Goal: Communication & Community: Share content

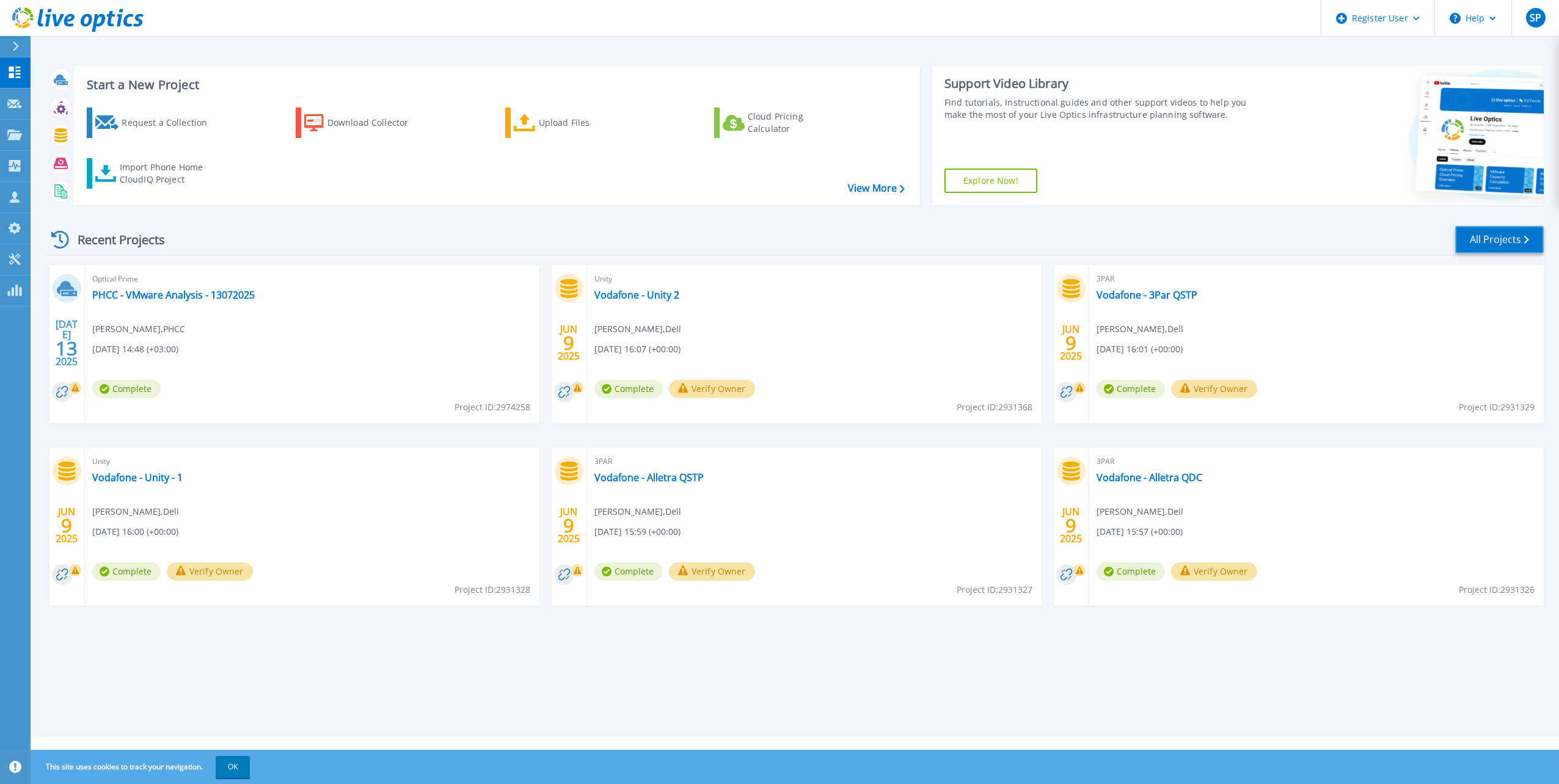
click at [1512, 236] on link "All Projects" at bounding box center [1499, 240] width 89 height 27
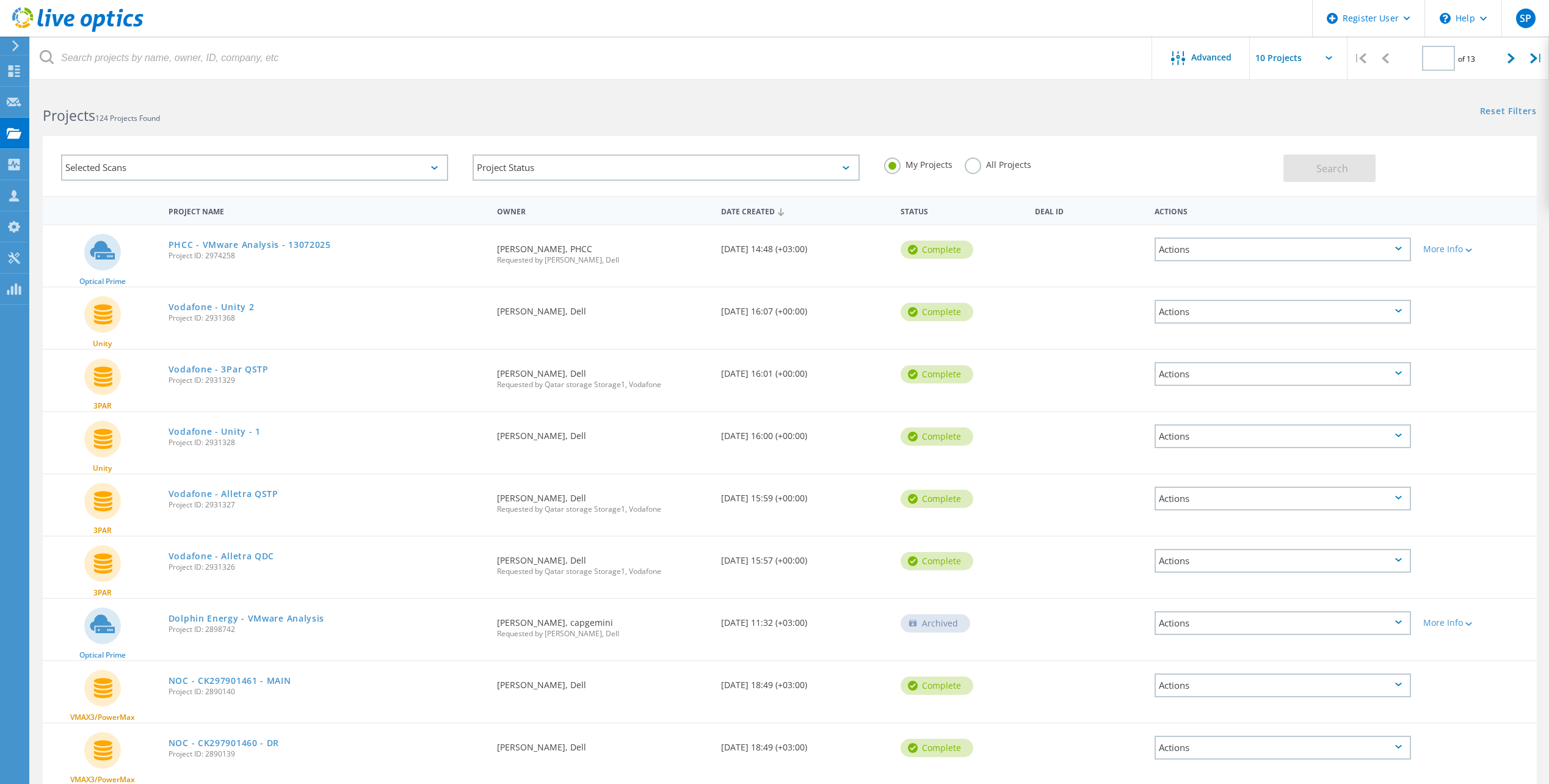
type input "1"
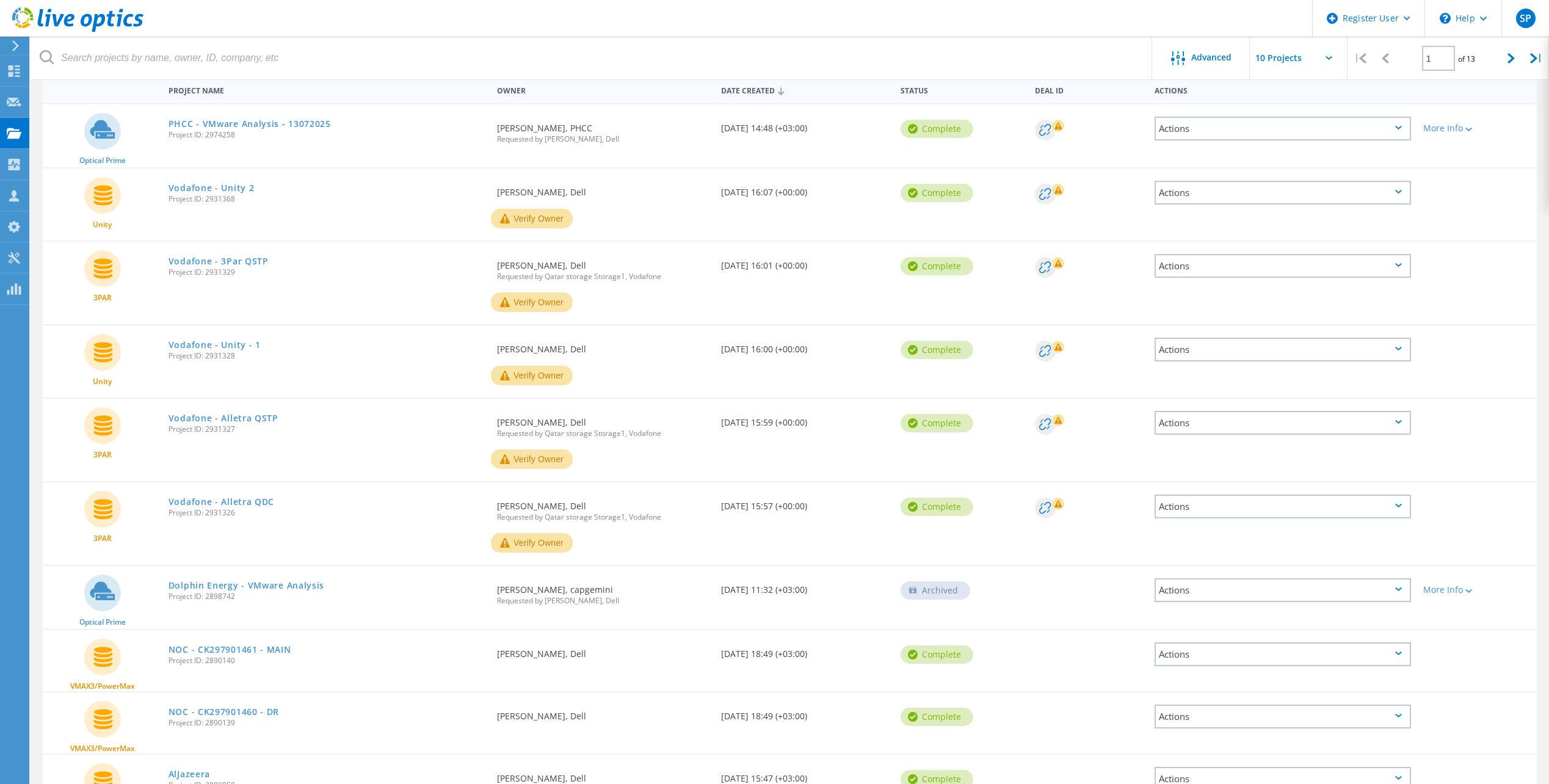
scroll to position [201, 0]
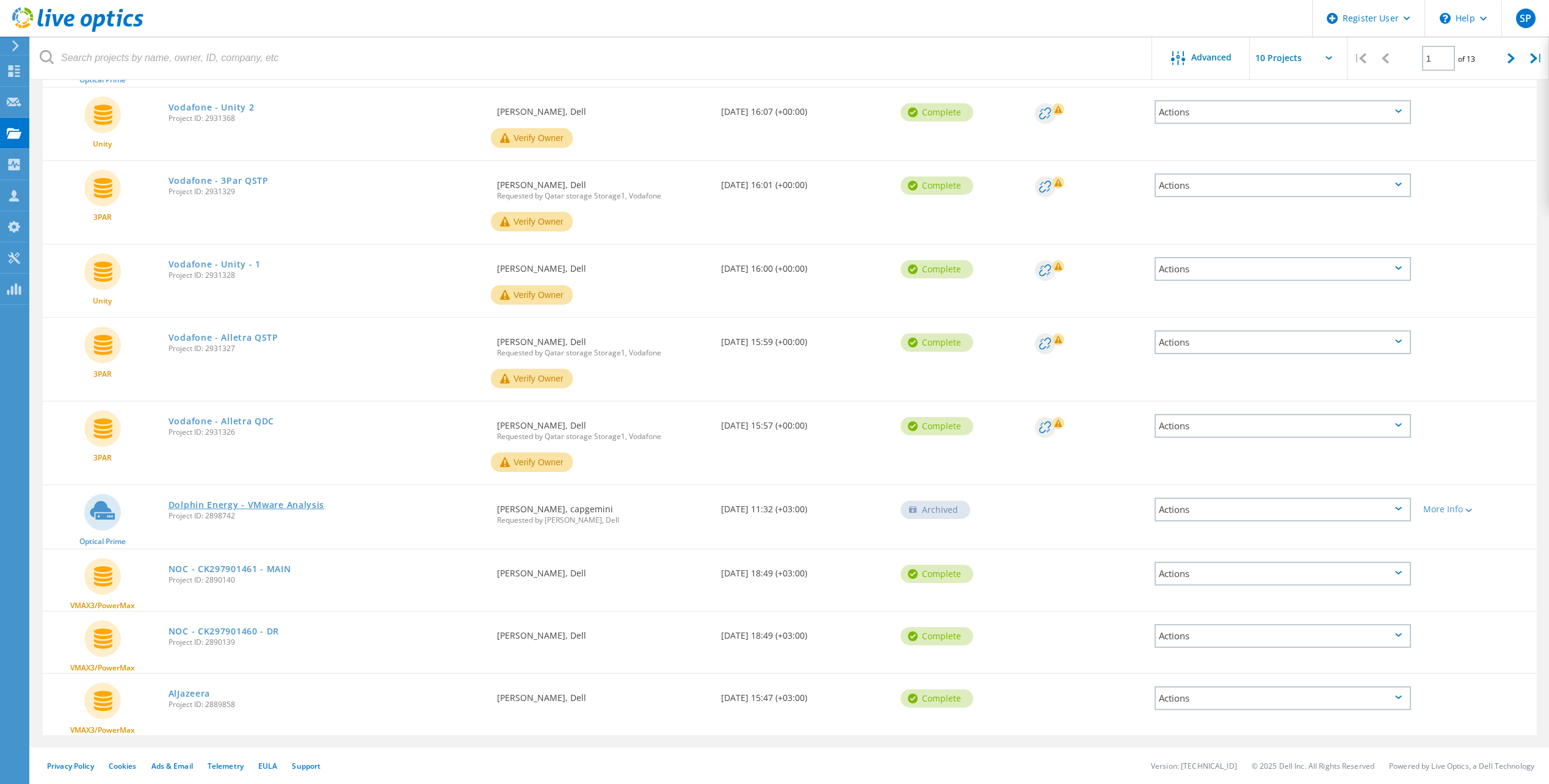
click at [303, 507] on link "Dolphin Energy - VMware Analysis" at bounding box center [246, 505] width 156 height 8
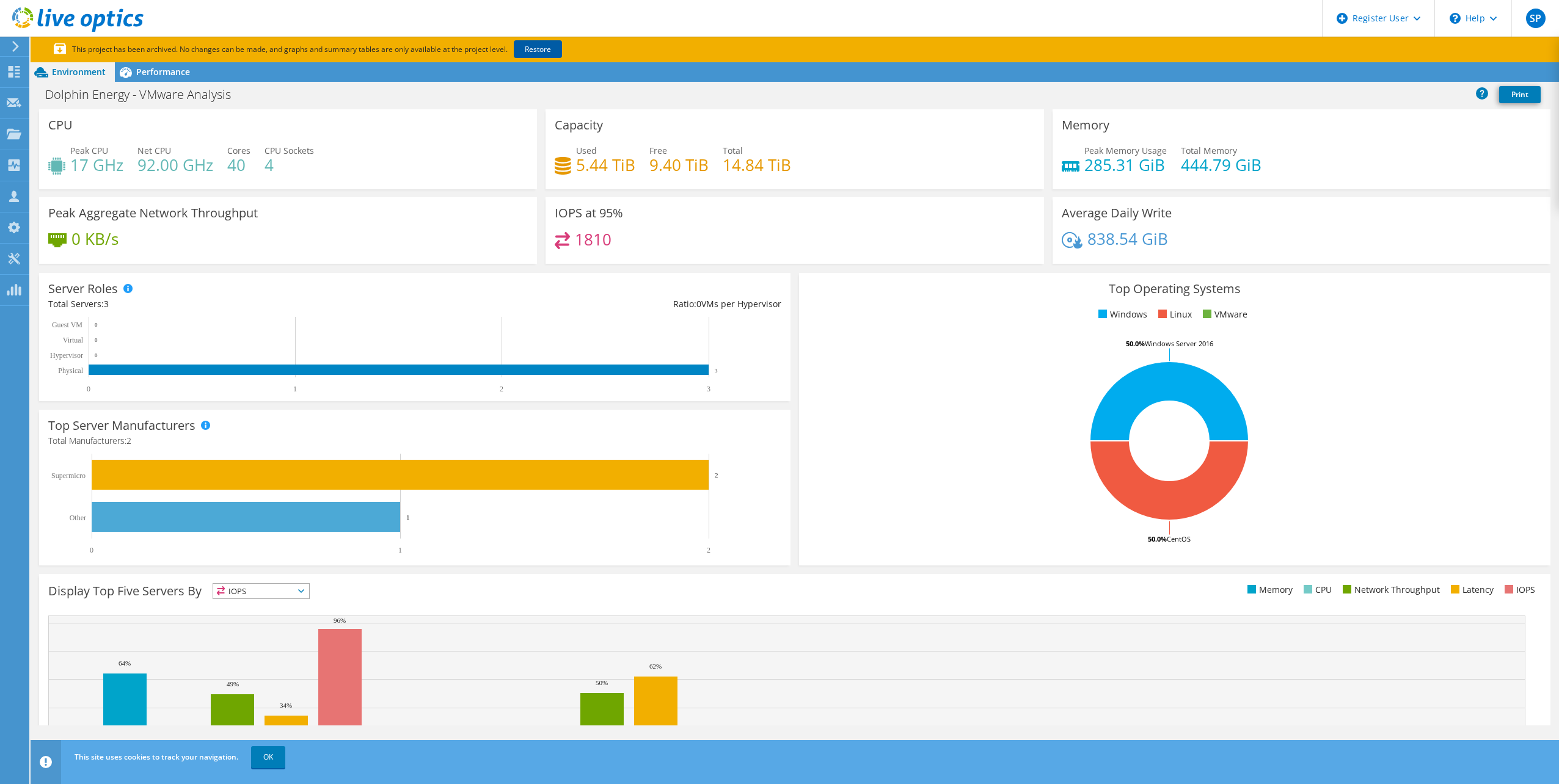
click at [547, 50] on link "Restore" at bounding box center [538, 49] width 48 height 18
click at [9, 78] on div at bounding box center [14, 73] width 14 height 14
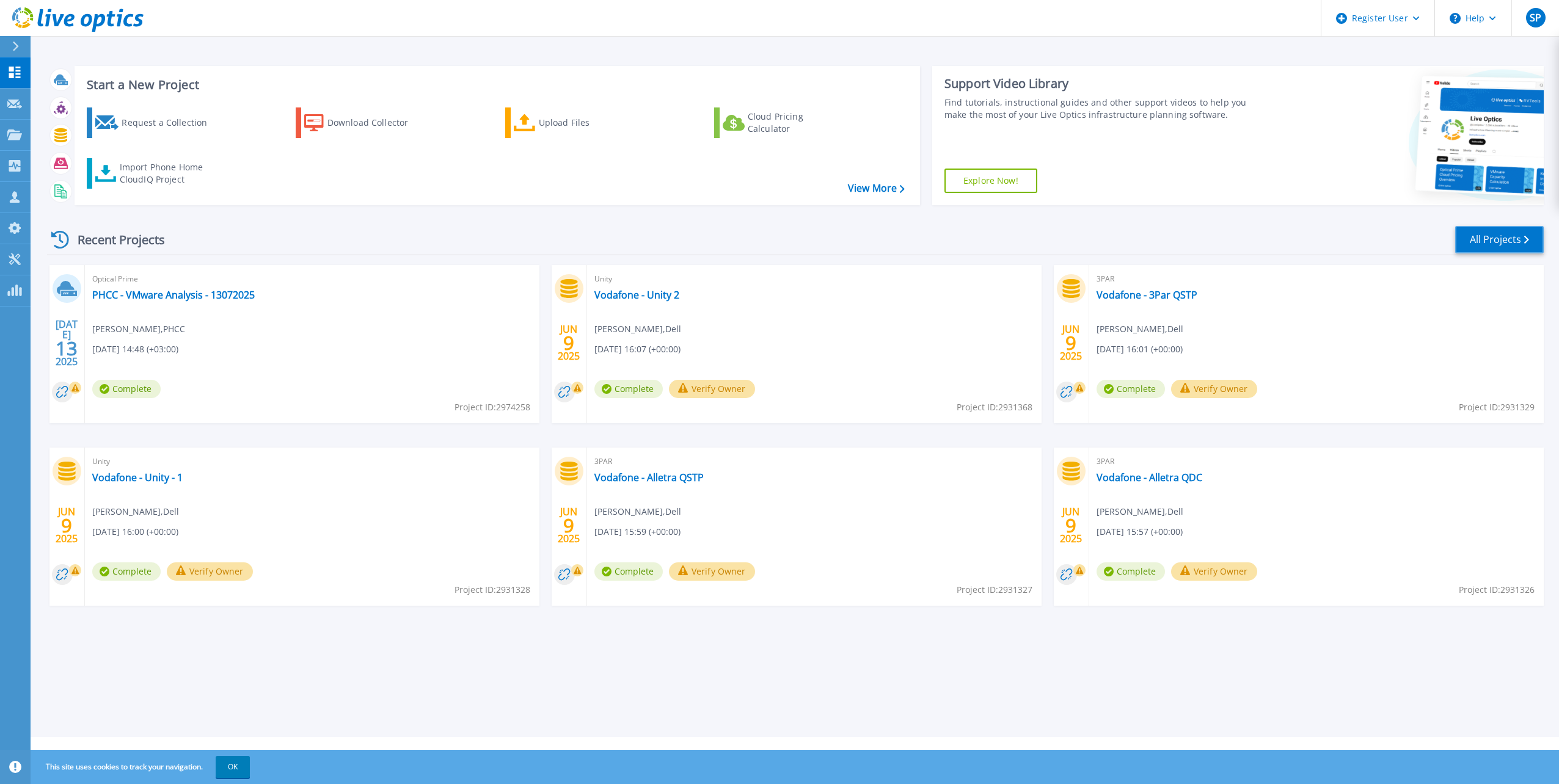
click at [1494, 240] on link "All Projects" at bounding box center [1499, 240] width 89 height 27
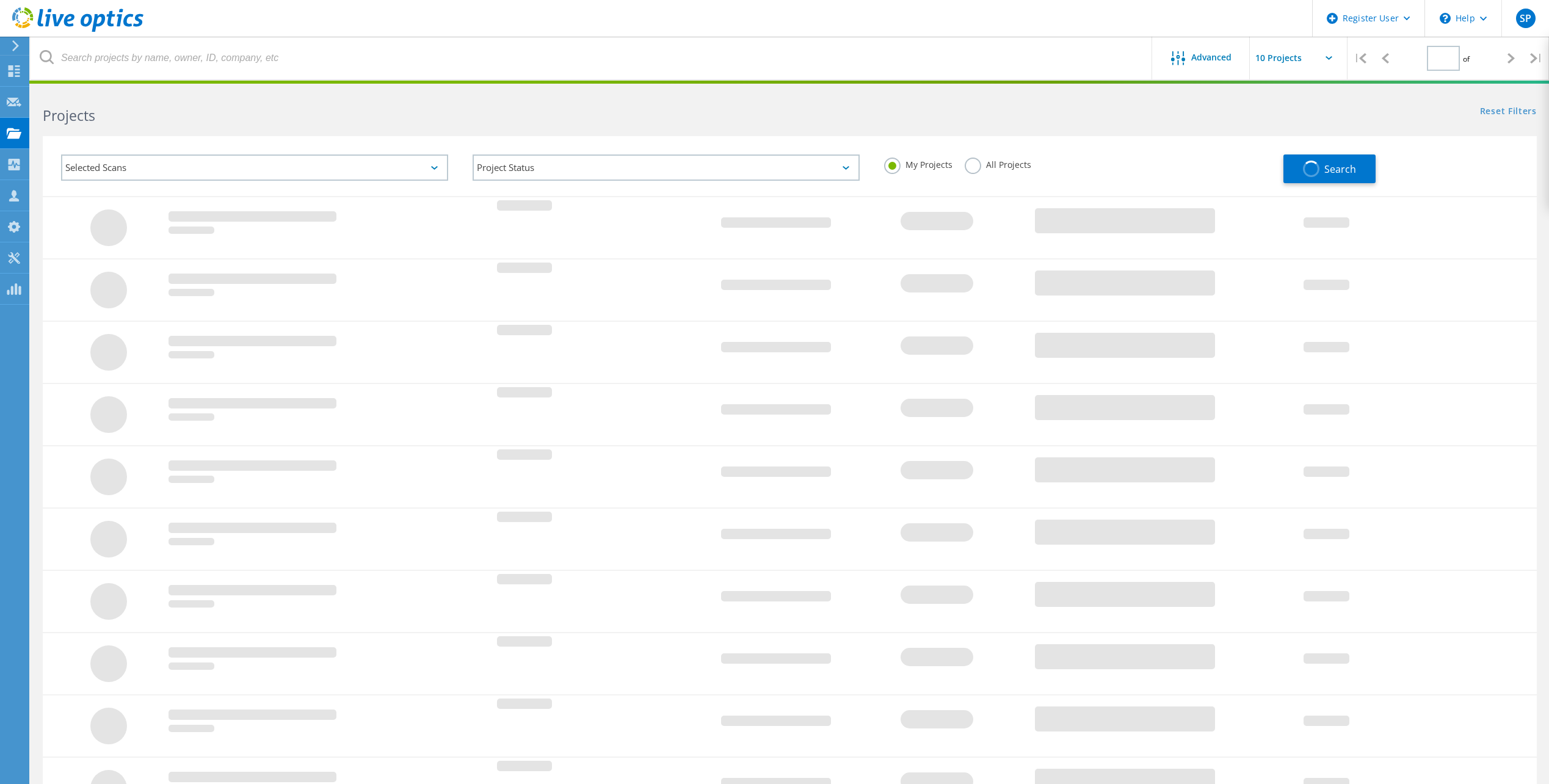
type input "1"
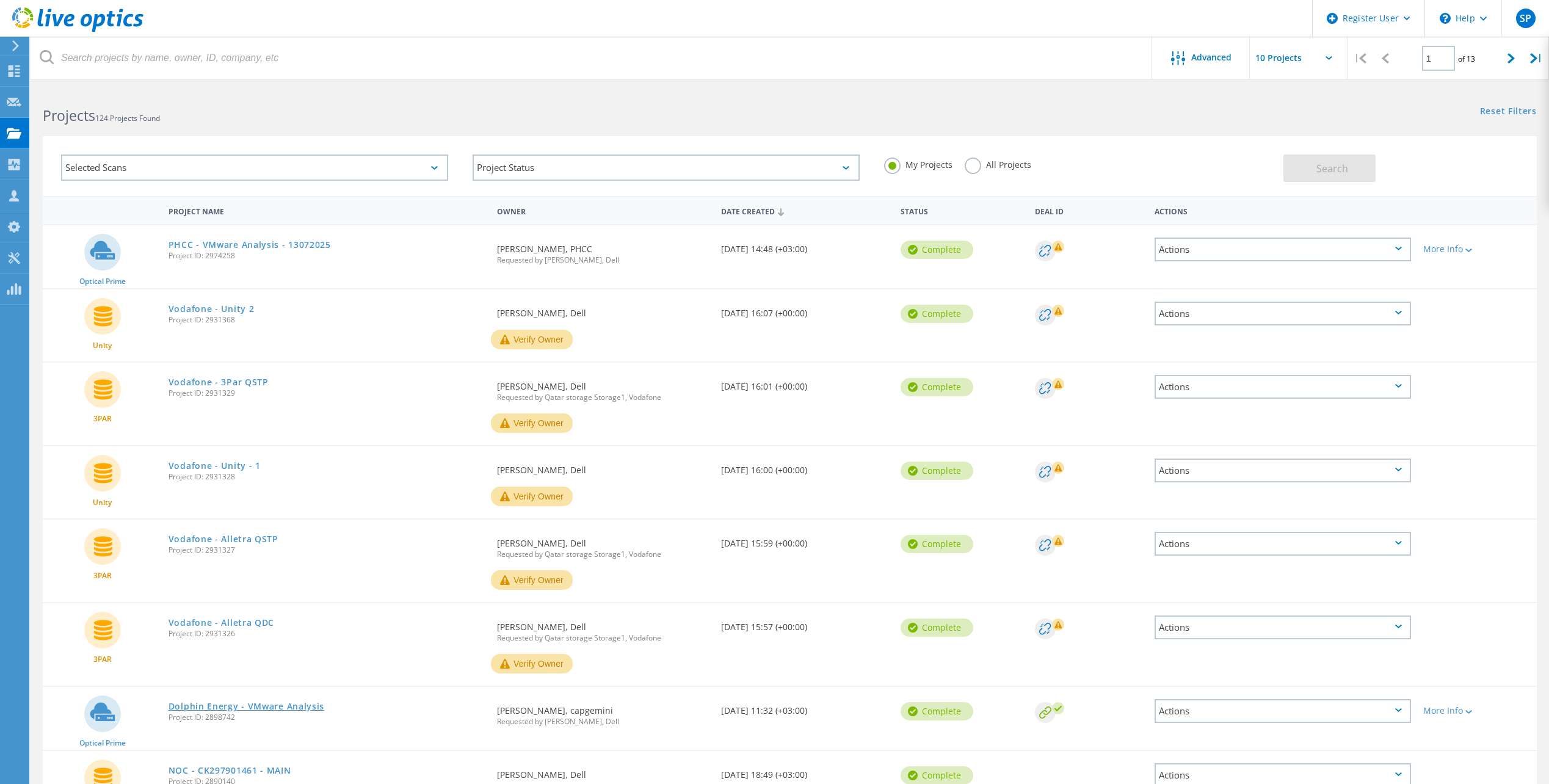
click at [289, 704] on link "Dolphin Energy - VMware Analysis" at bounding box center [246, 706] width 156 height 8
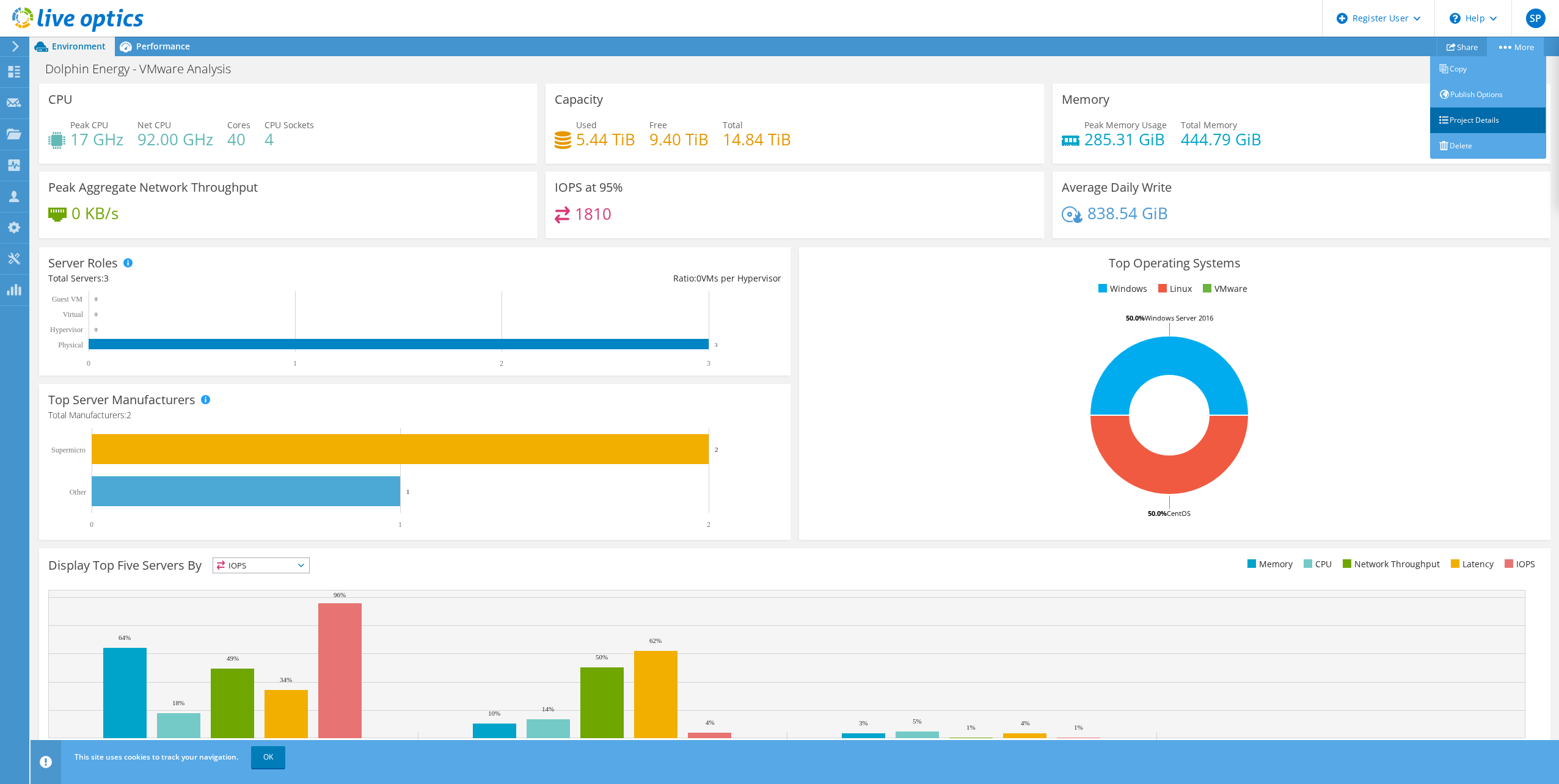
click at [1462, 124] on link "Project Details" at bounding box center [1488, 120] width 116 height 25
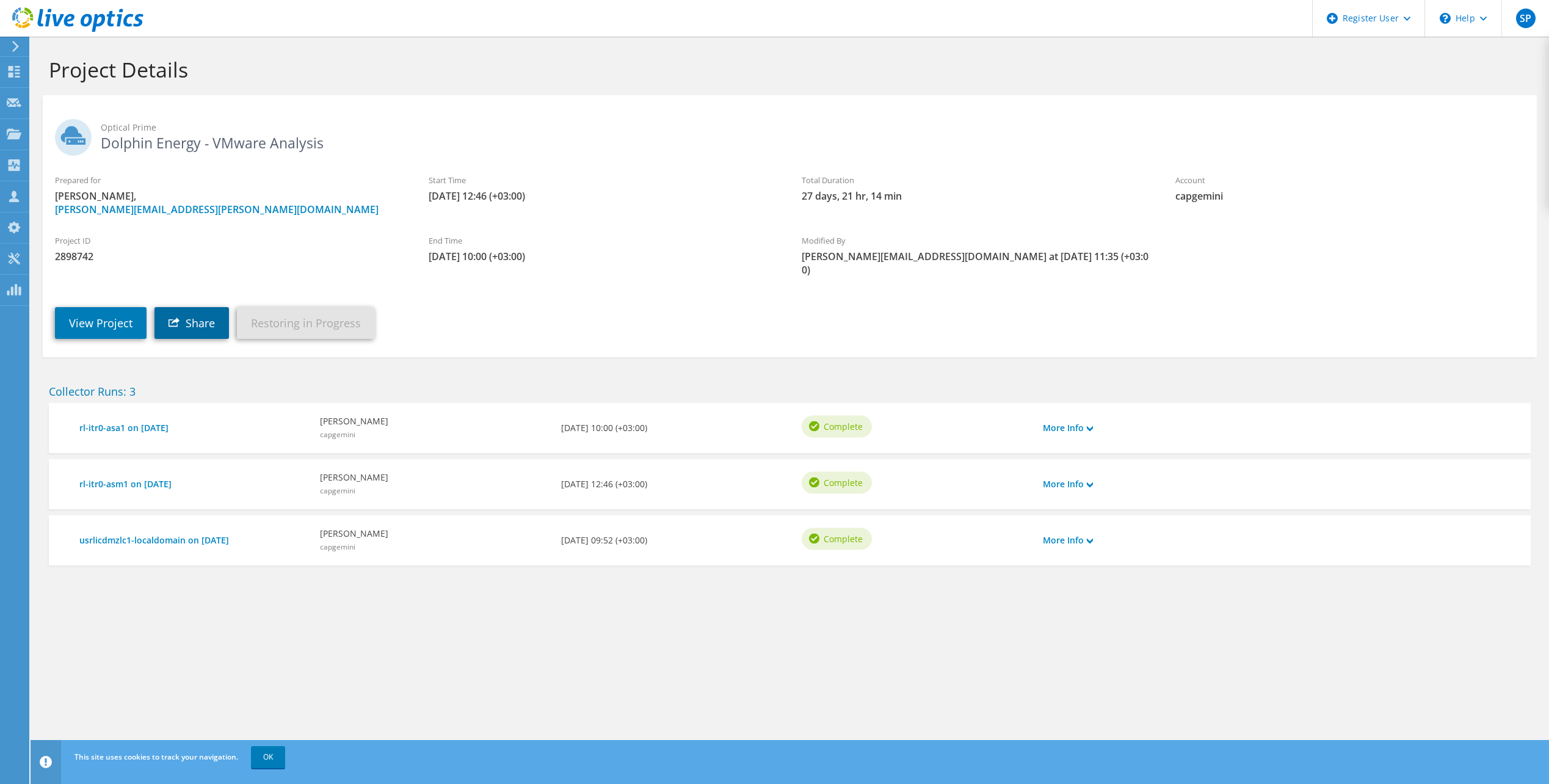
click at [196, 307] on link "Share" at bounding box center [192, 323] width 75 height 32
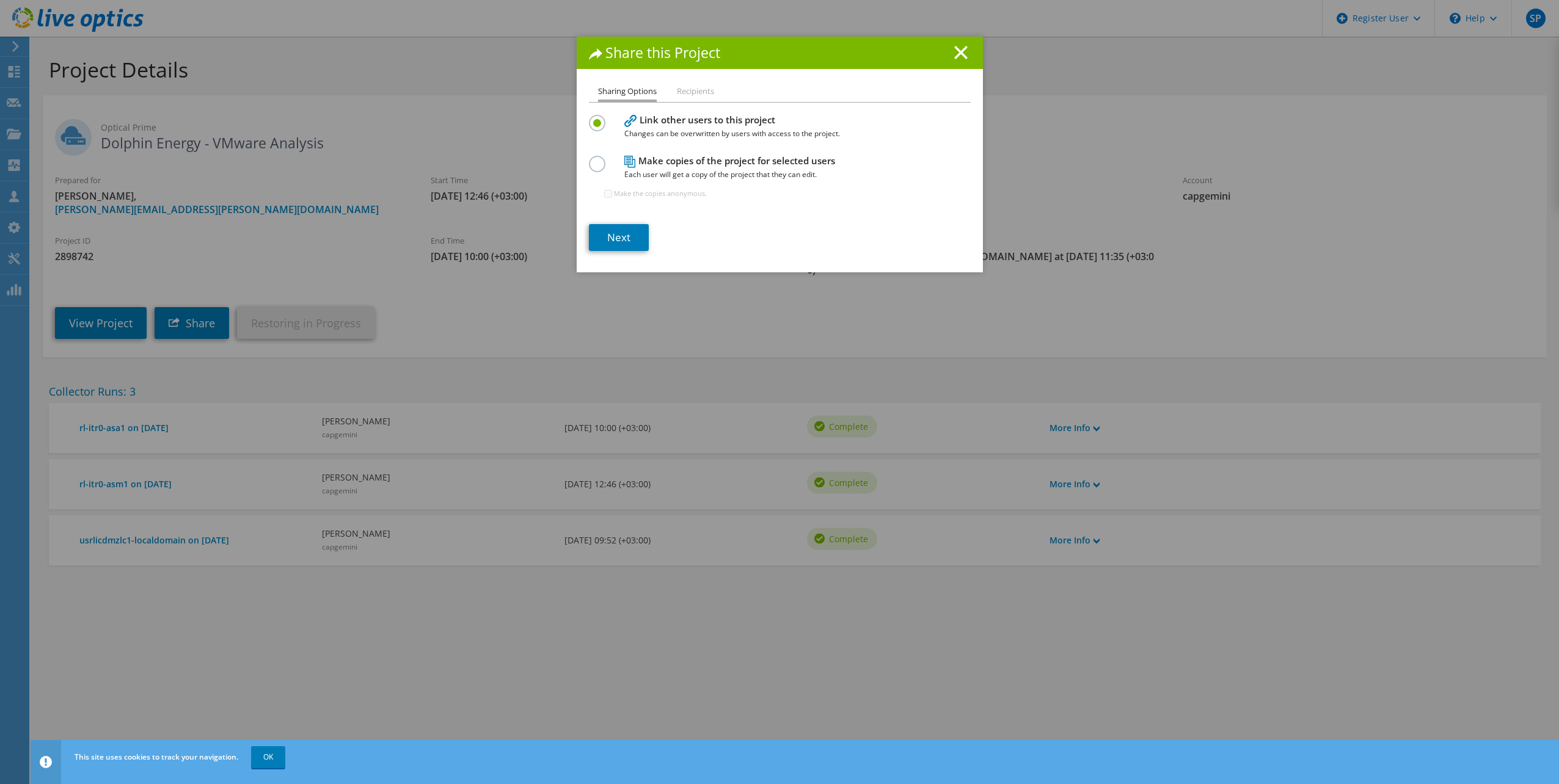
click at [720, 94] on ul "Sharing Options Recipients" at bounding box center [780, 93] width 382 height 18
click at [706, 93] on li "Recipients" at bounding box center [695, 92] width 37 height 15
click at [595, 159] on label at bounding box center [599, 157] width 21 height 3
click at [0, 0] on input "radio" at bounding box center [0, 0] width 0 height 0
click at [619, 235] on link "Next" at bounding box center [618, 237] width 60 height 27
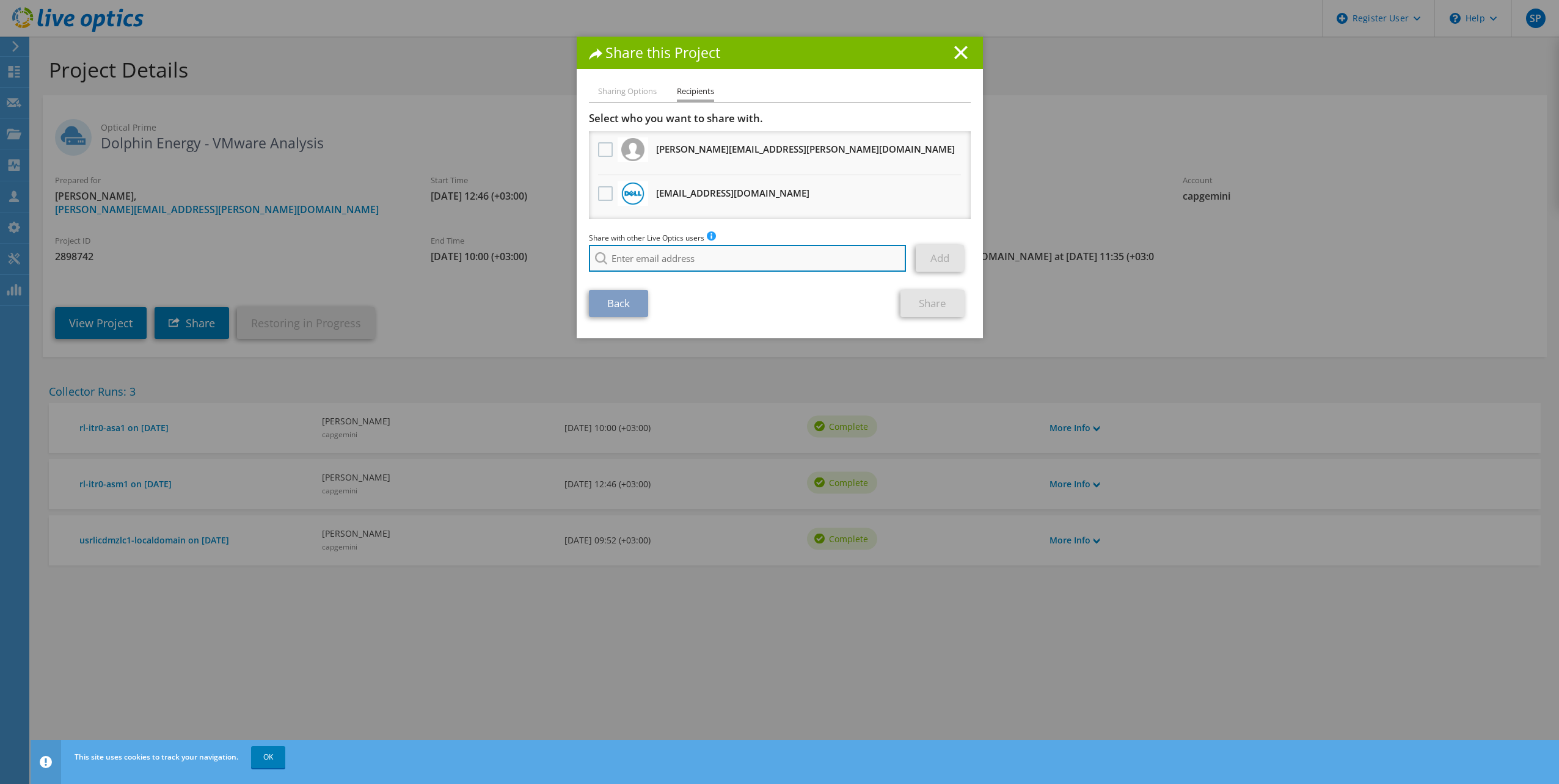
click at [724, 251] on input "search" at bounding box center [747, 258] width 317 height 27
click at [839, 308] on div "Back Share" at bounding box center [780, 303] width 382 height 27
click at [663, 262] on input "samer.saliba @dell.com" at bounding box center [747, 258] width 317 height 27
type input "Samer.Saliba@dell.com"
click at [650, 278] on div "Share with other Live Optics users Enter a single email address and click add. …" at bounding box center [780, 255] width 382 height 47
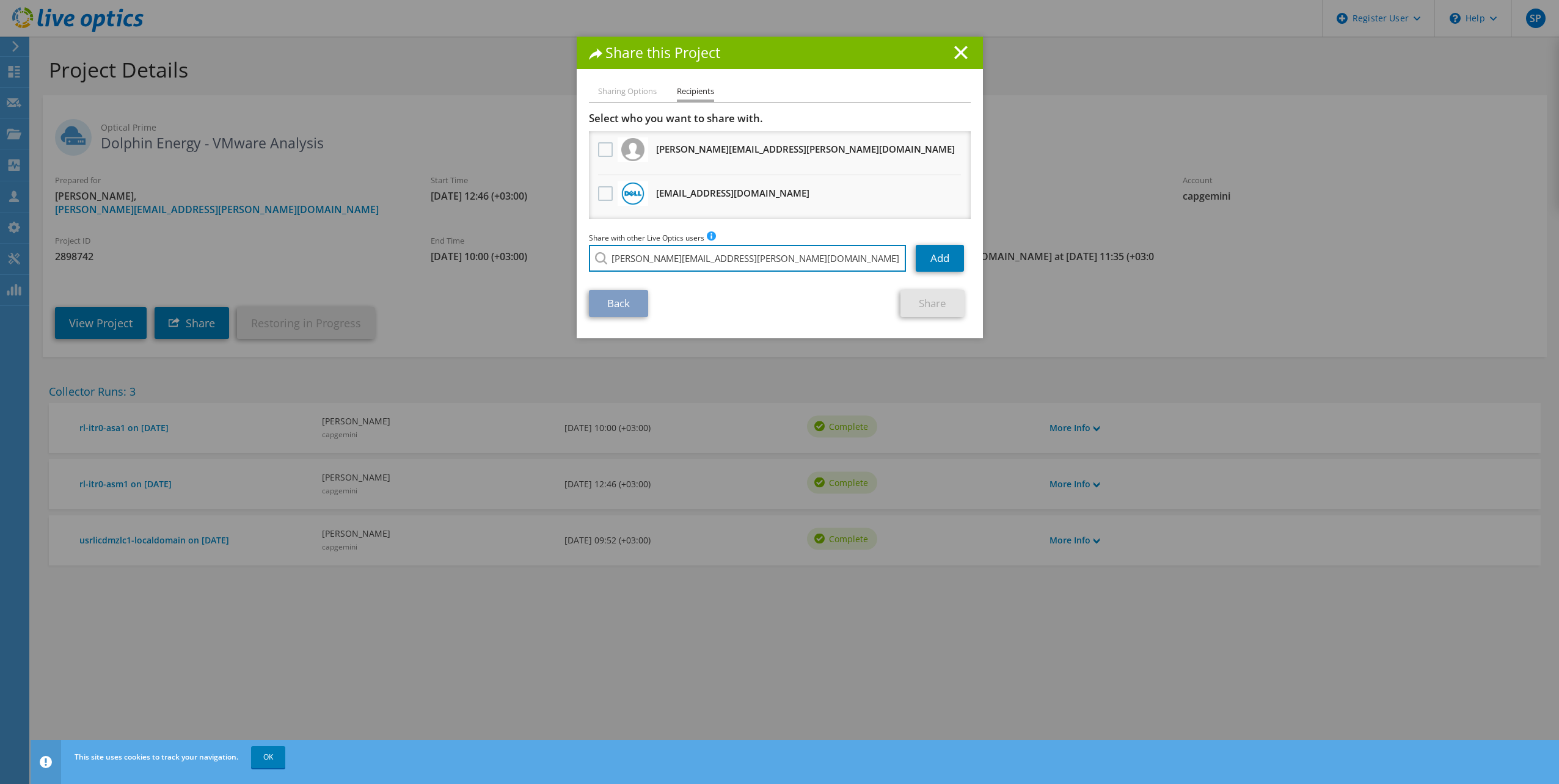
drag, startPoint x: 733, startPoint y: 260, endPoint x: 572, endPoint y: 260, distance: 161.0
click at [577, 260] on div "Sharing Options Recipients Link other users to this project Changes can be over…" at bounding box center [780, 211] width 406 height 254
click at [765, 308] on div "Back Share" at bounding box center [780, 303] width 382 height 27
click at [959, 48] on line at bounding box center [961, 53] width 12 height 12
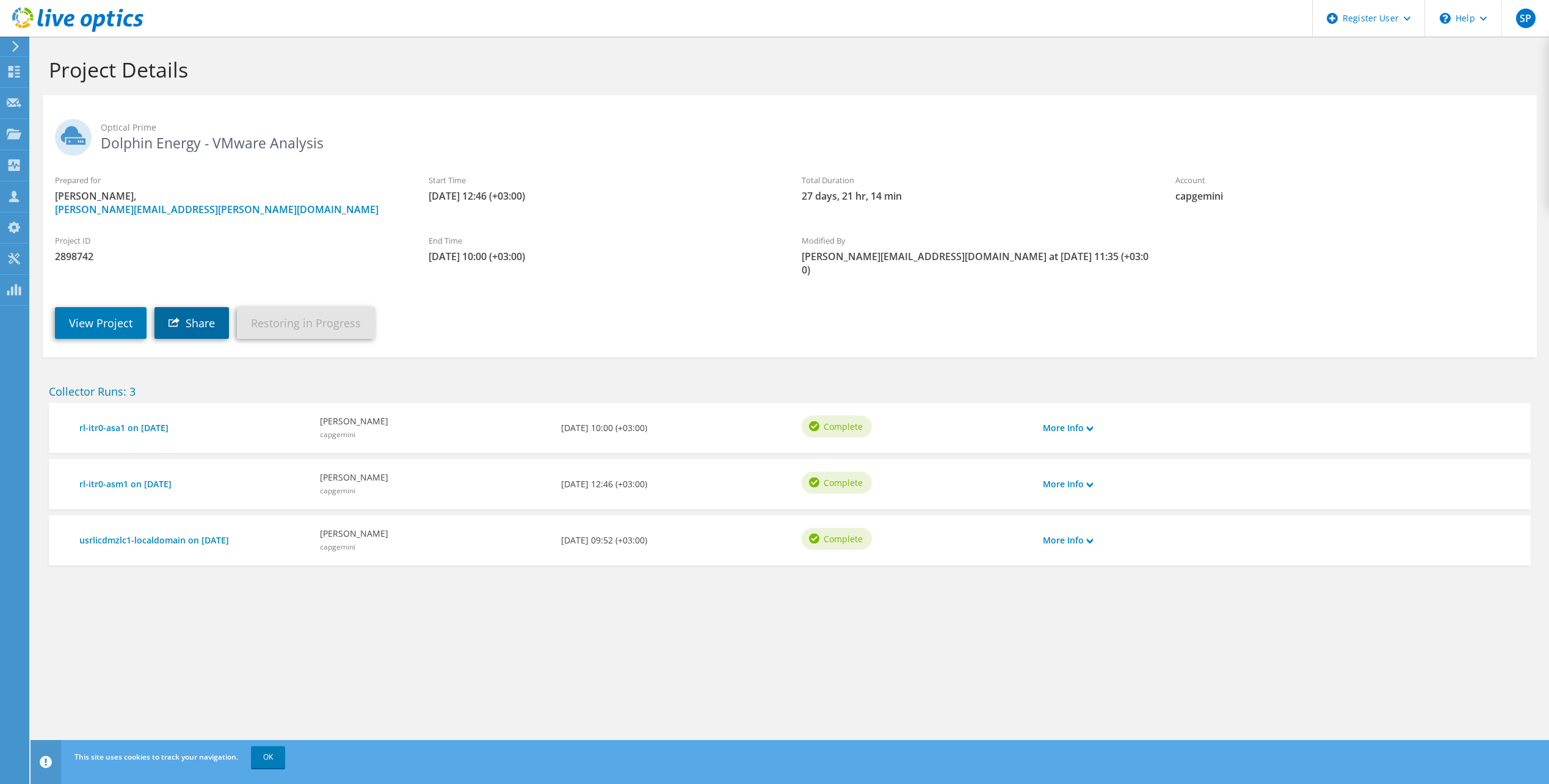
click at [176, 317] on icon at bounding box center [174, 322] width 11 height 10
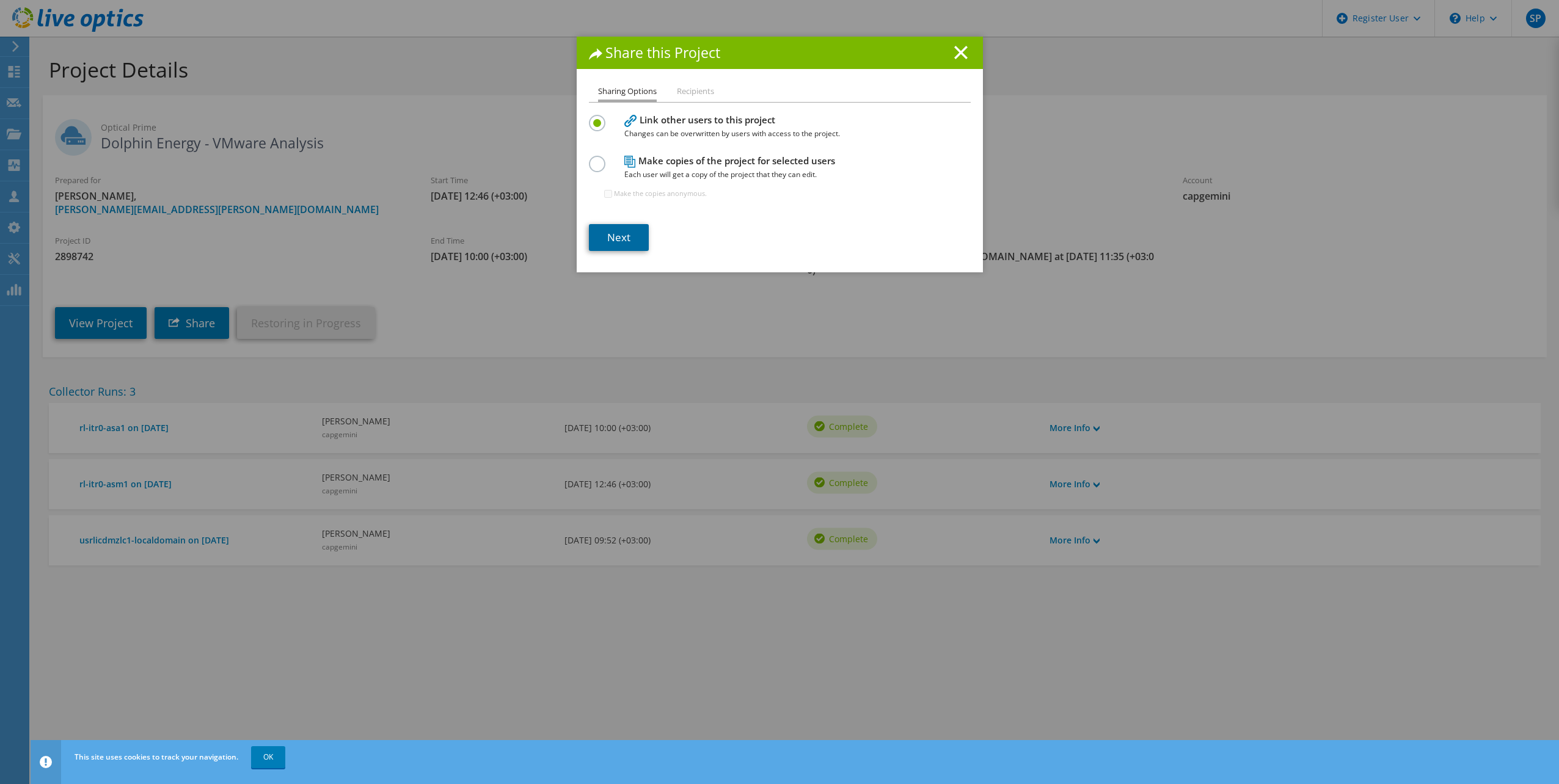
click at [619, 246] on link "Next" at bounding box center [618, 237] width 60 height 27
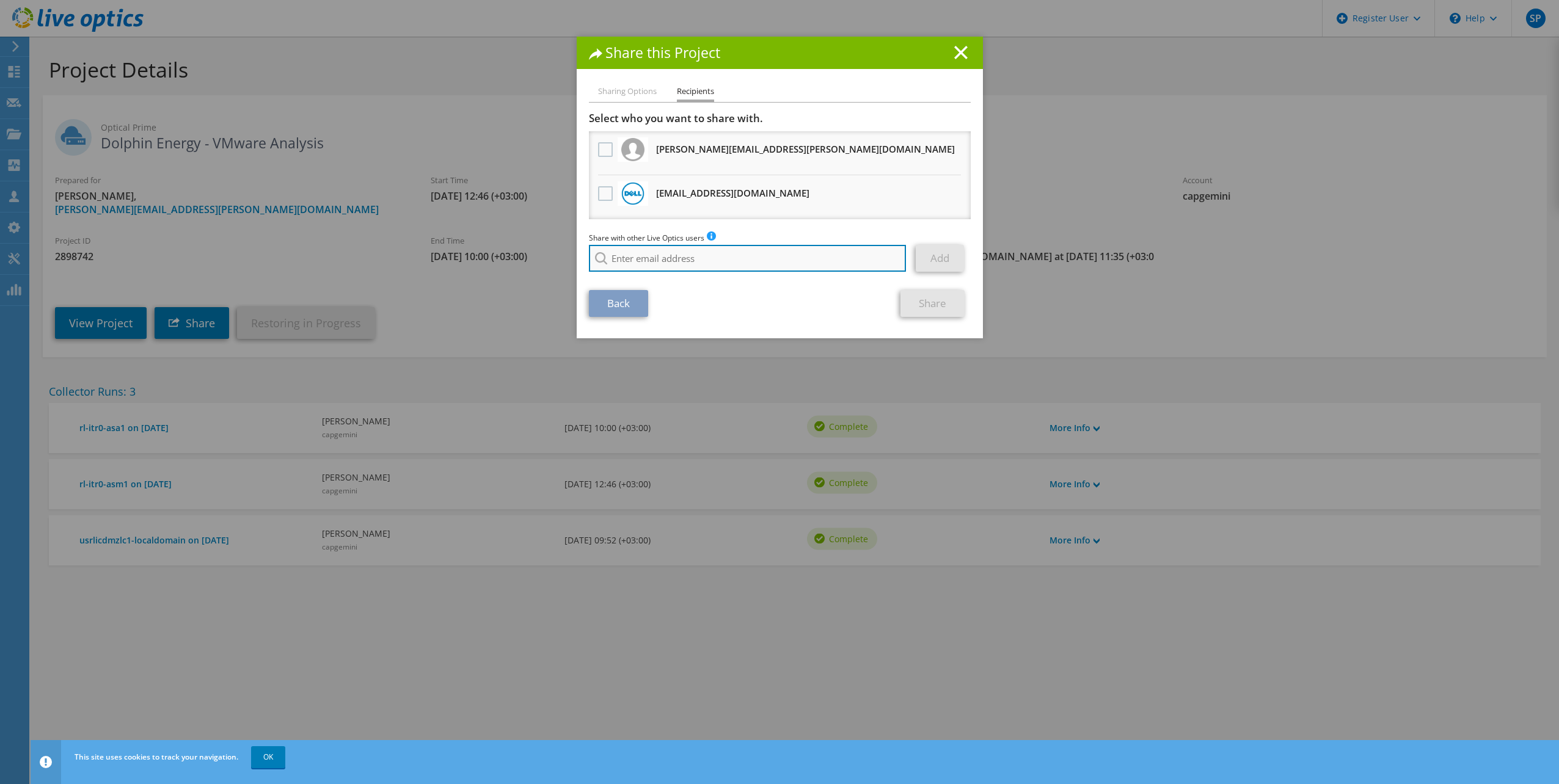
click at [710, 253] on input "search" at bounding box center [747, 258] width 317 height 27
paste input "Samer.Saliba@dell.com"
type input "Samer.Saliba@dell.com"
click at [665, 277] on li "Samer.Saliba@dell.com" at bounding box center [713, 275] width 249 height 14
click at [940, 255] on link "Add" at bounding box center [940, 258] width 48 height 27
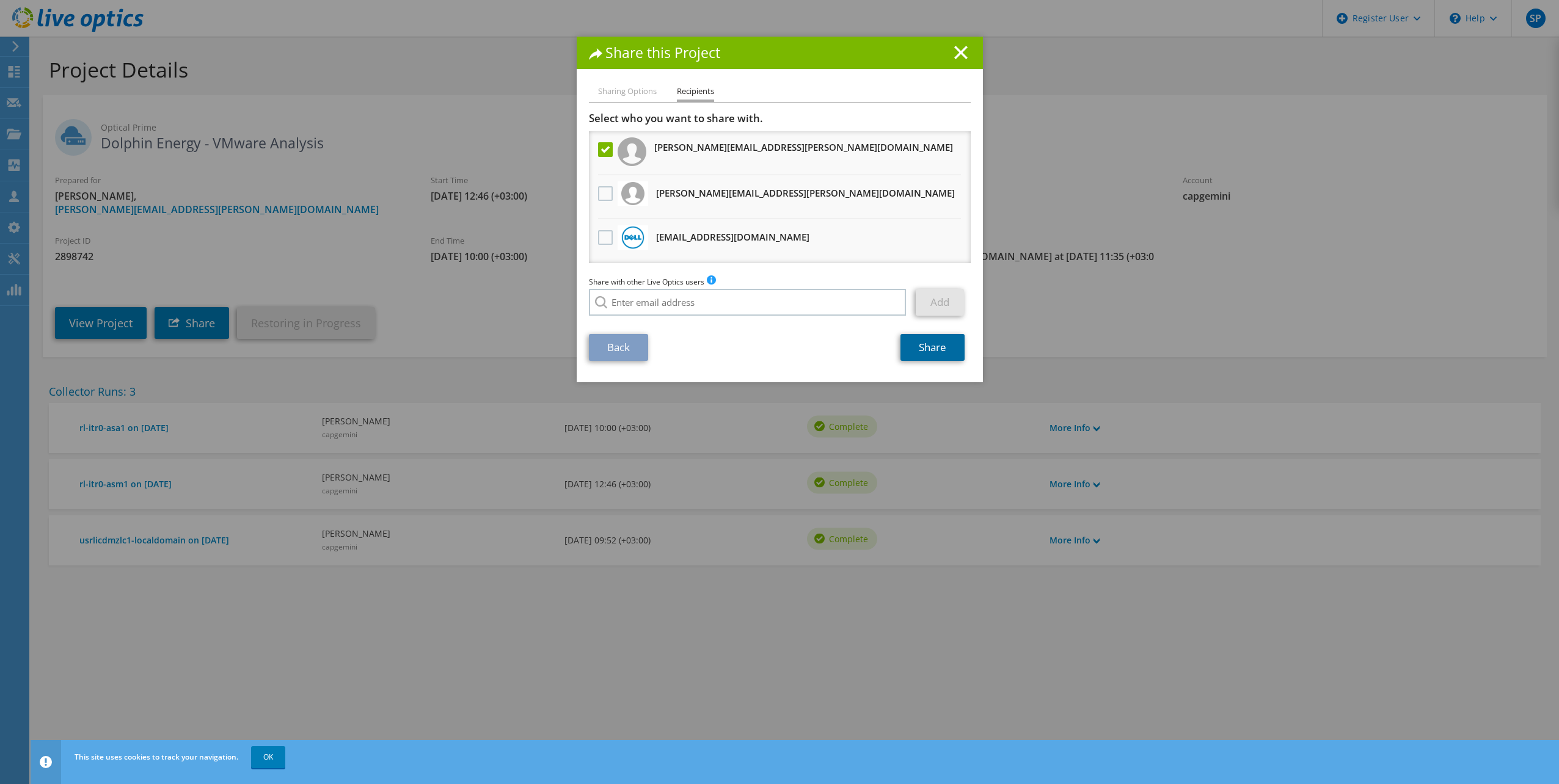
click at [934, 344] on link "Share" at bounding box center [932, 347] width 64 height 27
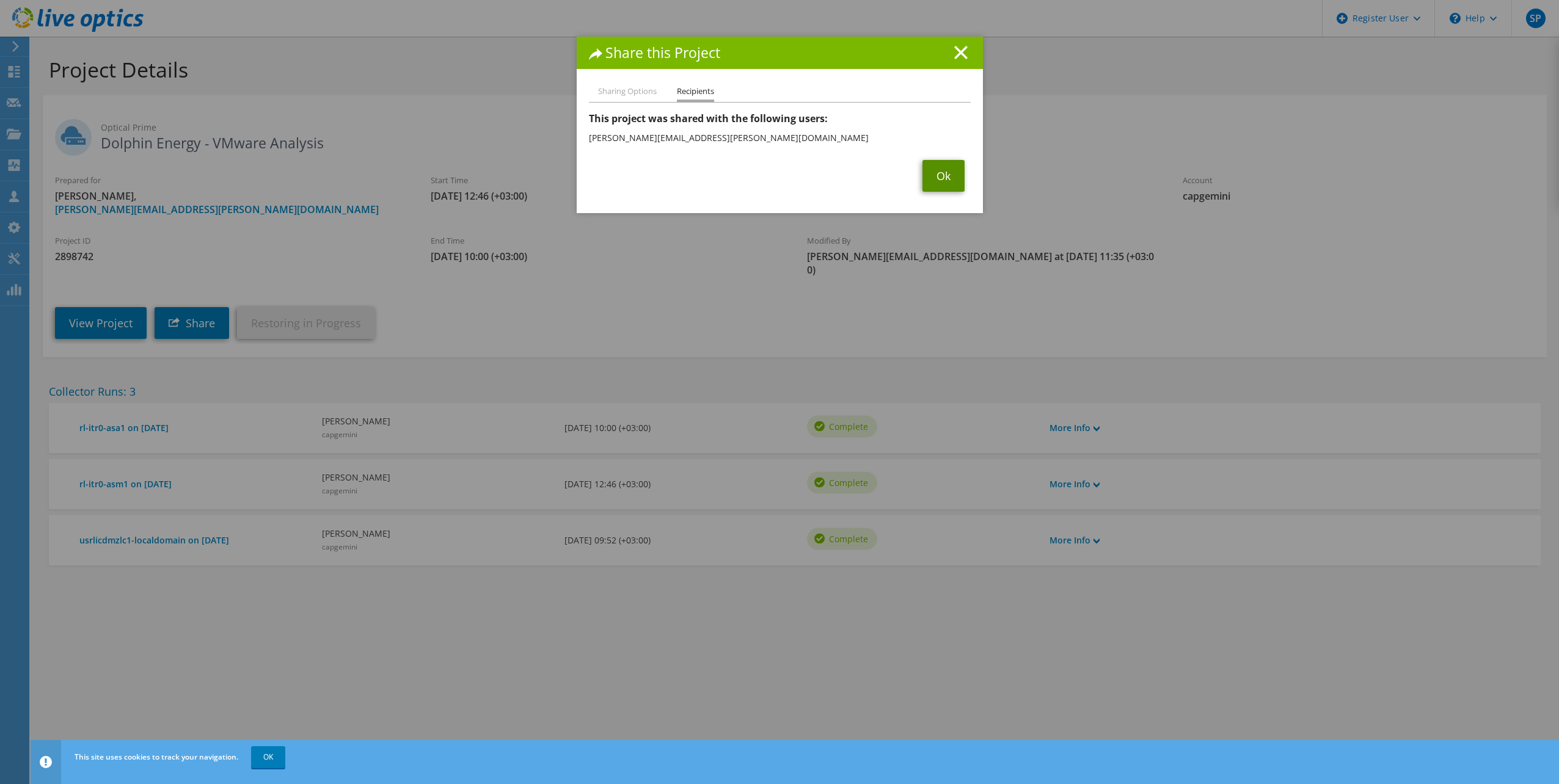
click at [947, 184] on link "Ok" at bounding box center [943, 176] width 42 height 32
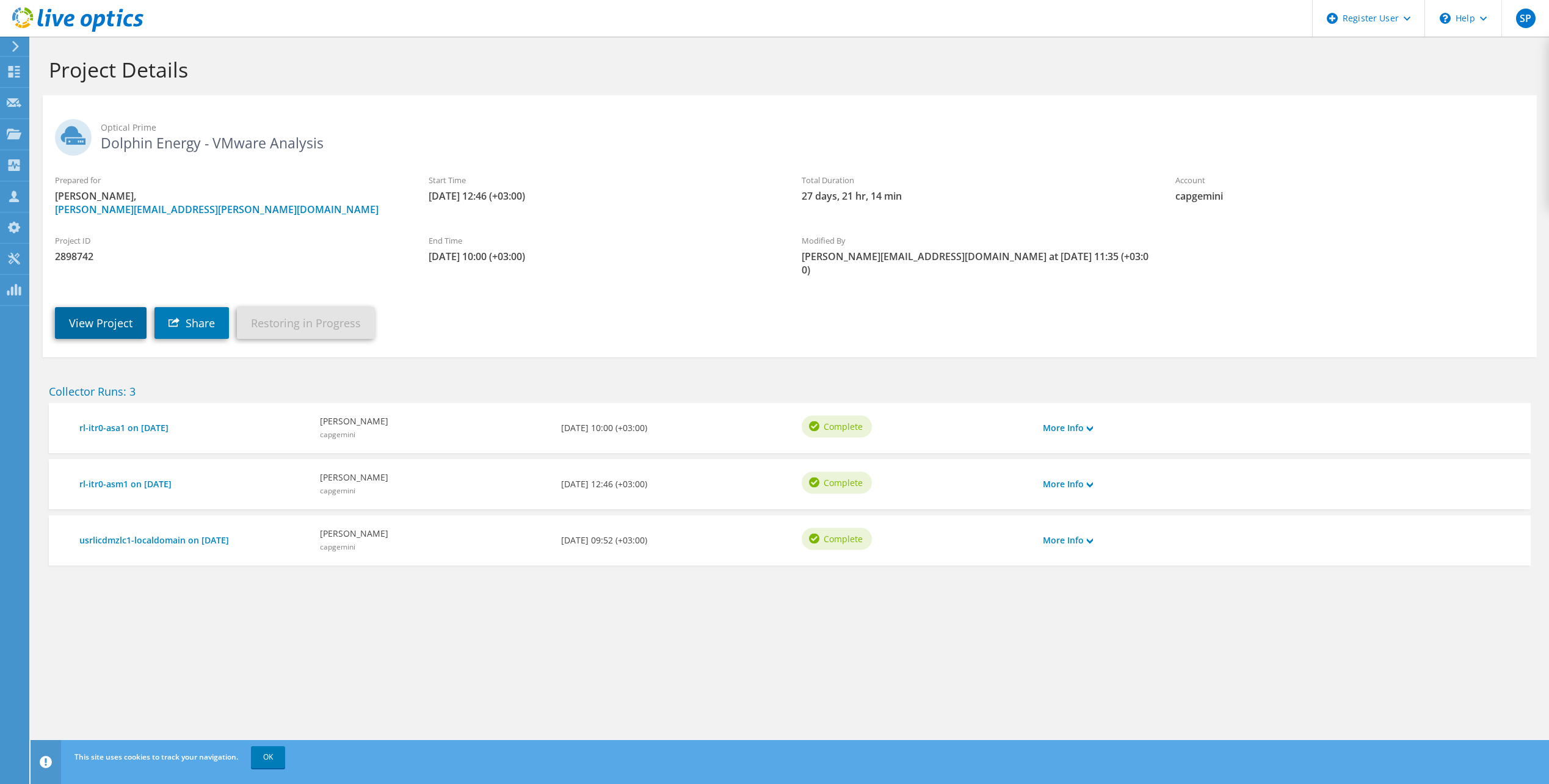
click at [124, 311] on link "View Project" at bounding box center [100, 323] width 91 height 32
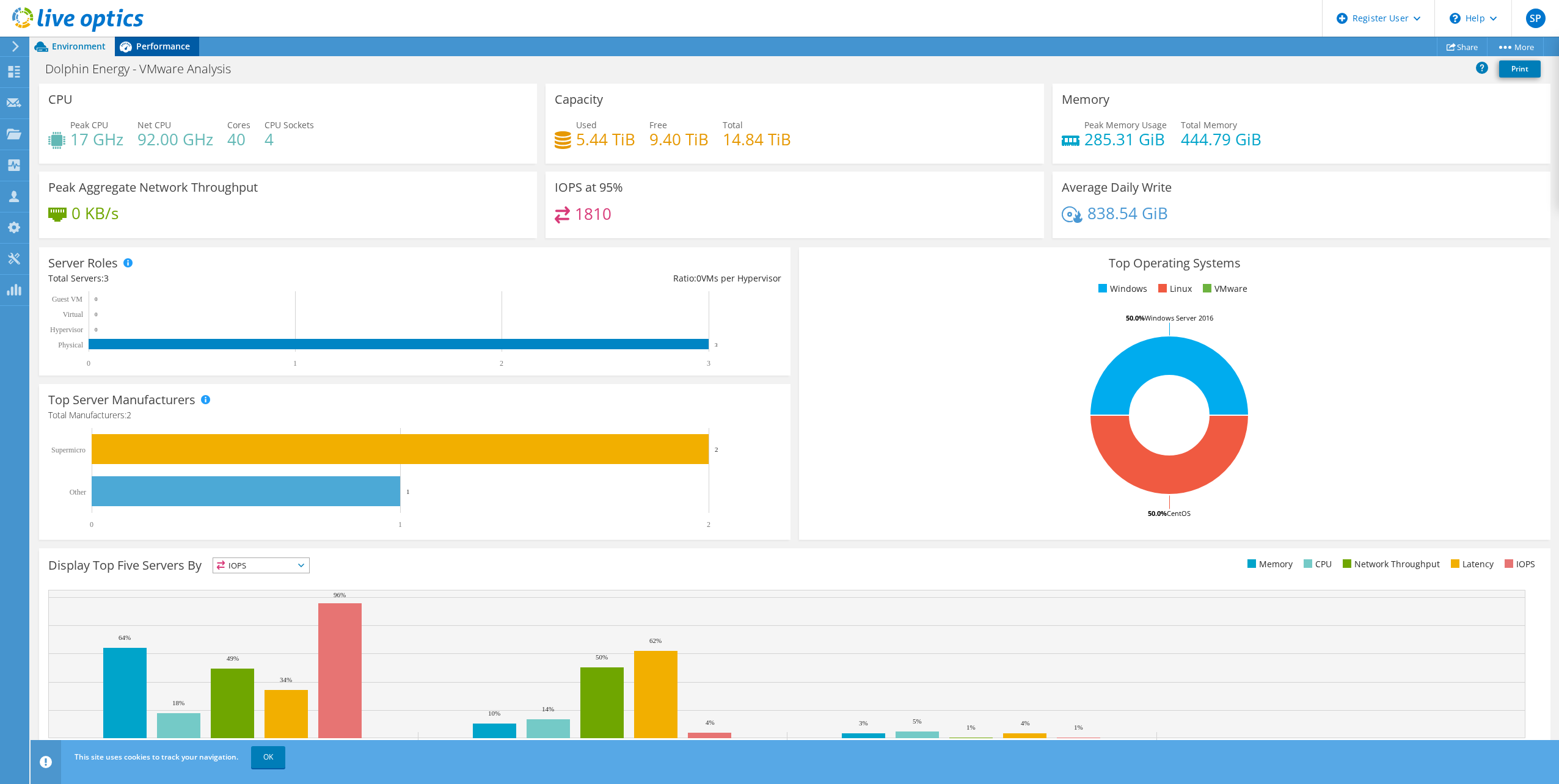
click at [174, 47] on span "Performance" at bounding box center [163, 46] width 54 height 12
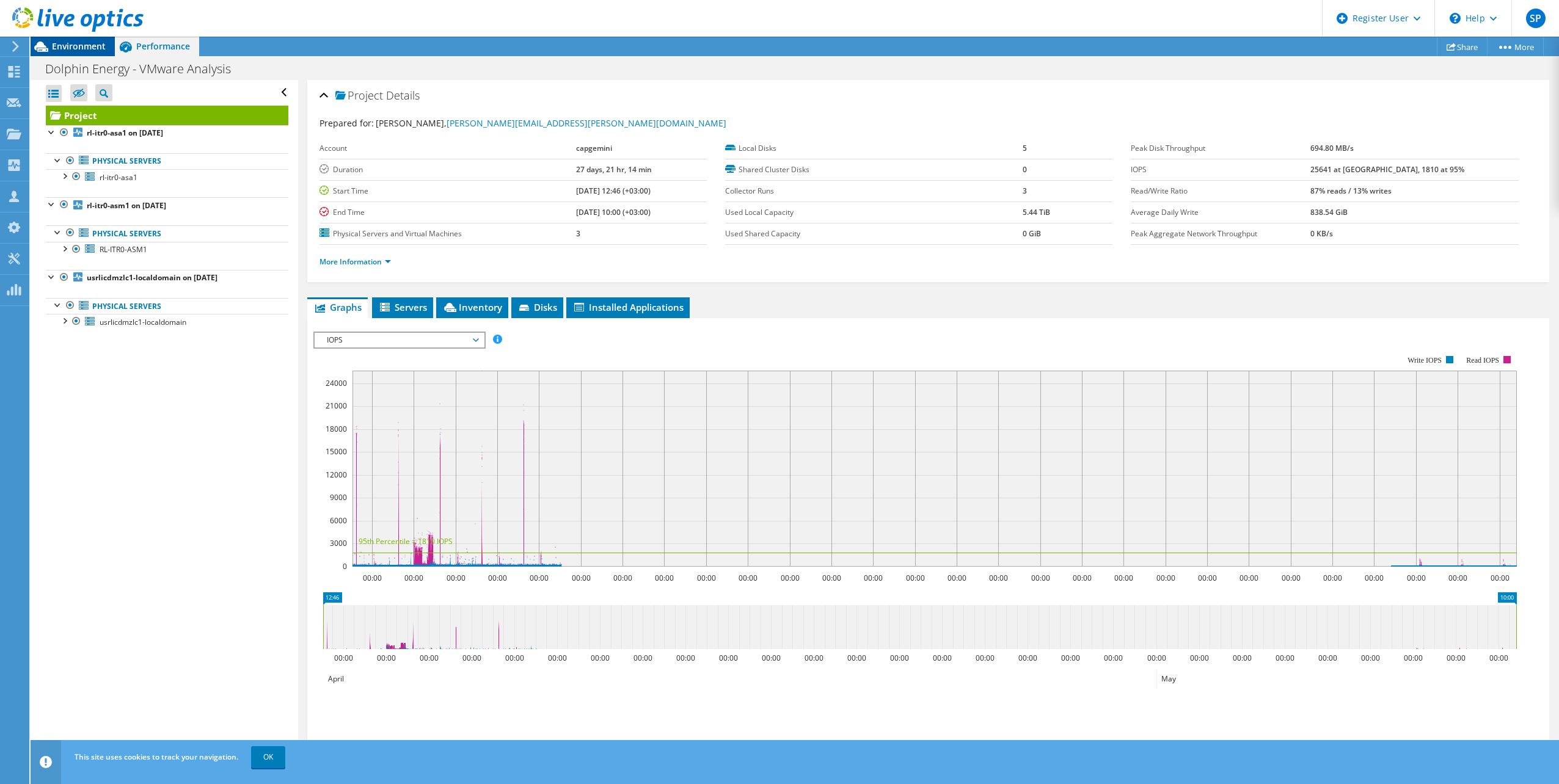
click at [89, 49] on span "Environment" at bounding box center [79, 46] width 54 height 12
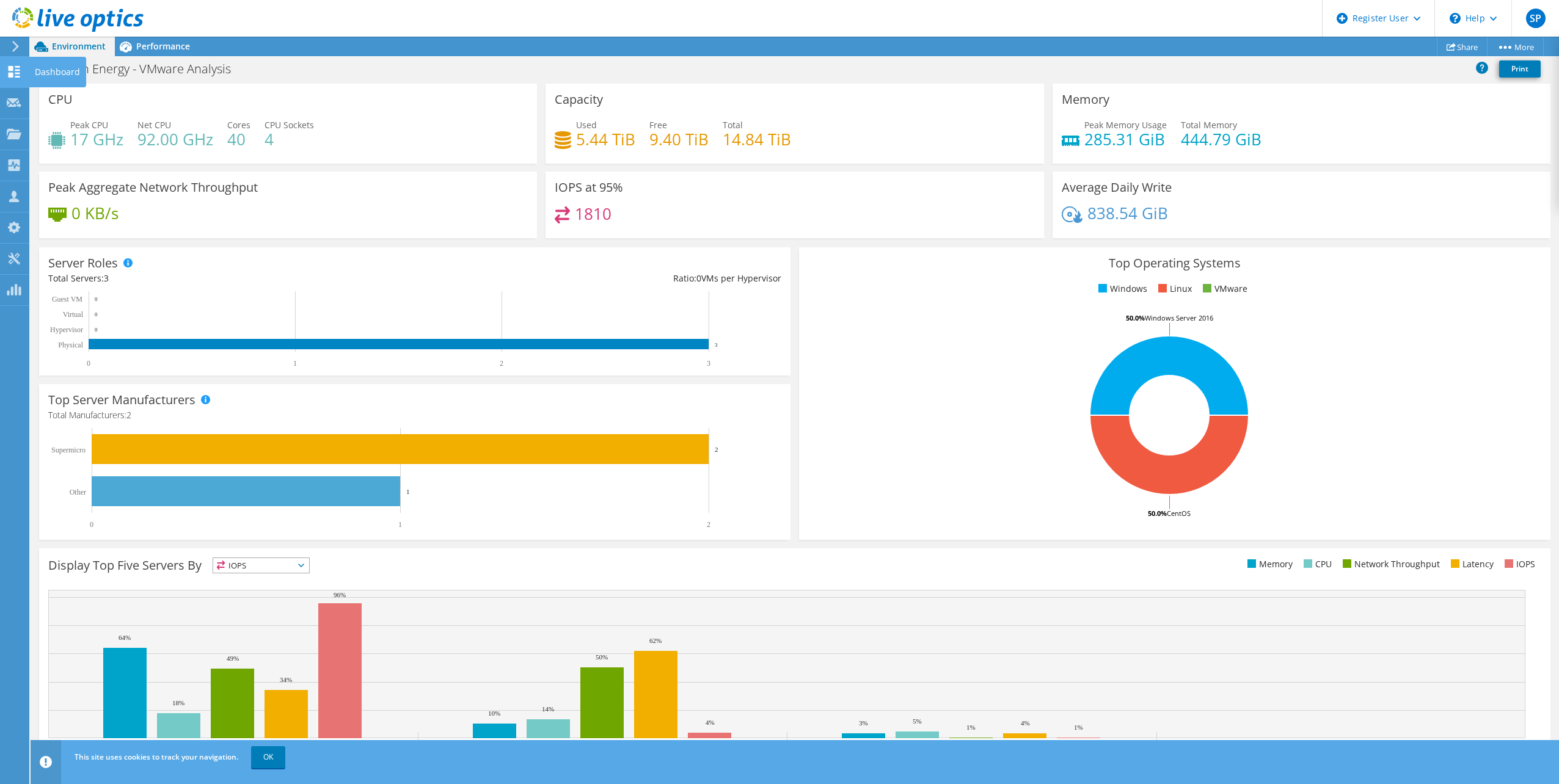
click at [36, 69] on div "Dashboard" at bounding box center [58, 72] width 58 height 30
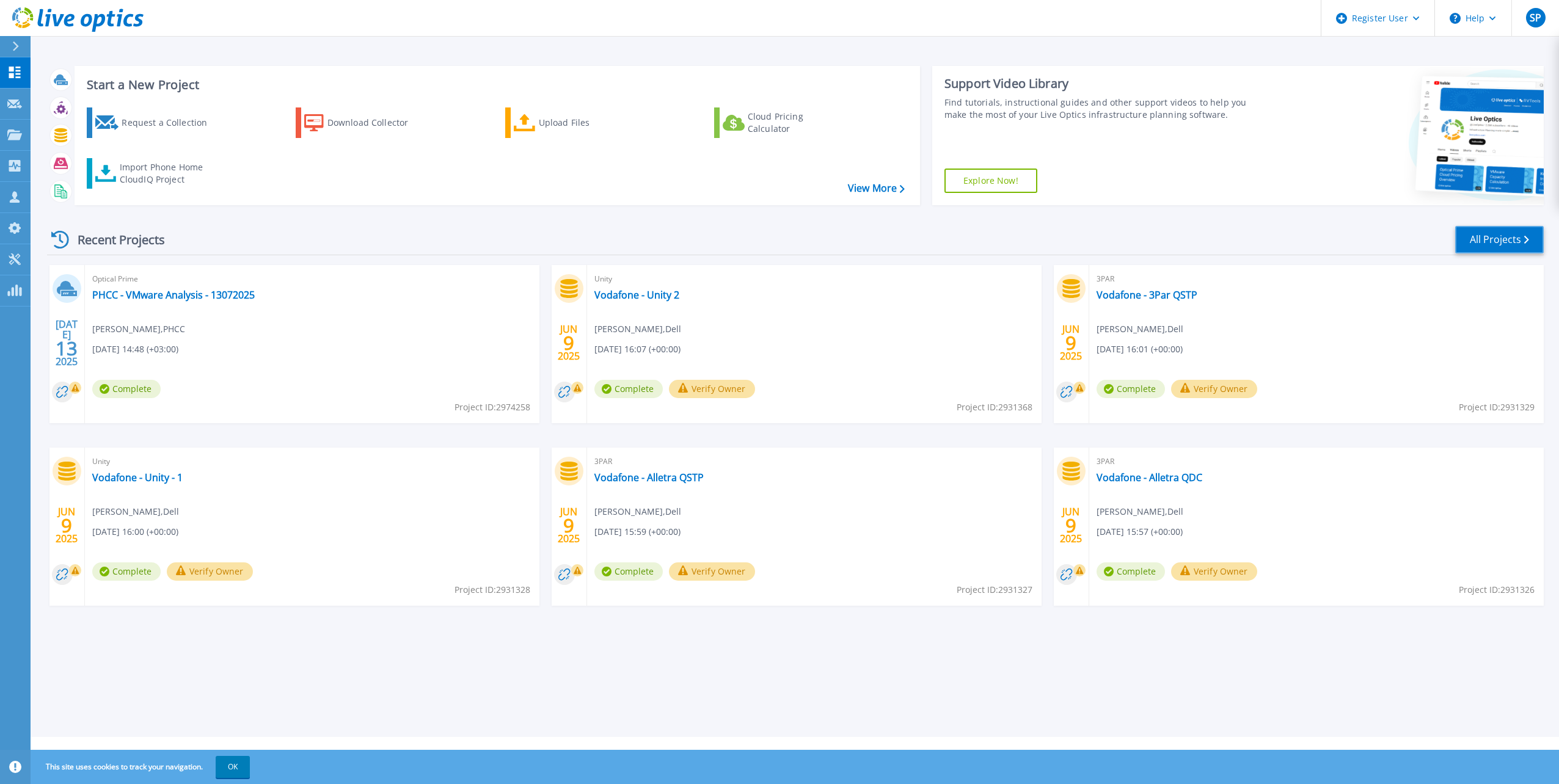
click at [1494, 231] on link "All Projects" at bounding box center [1499, 240] width 89 height 27
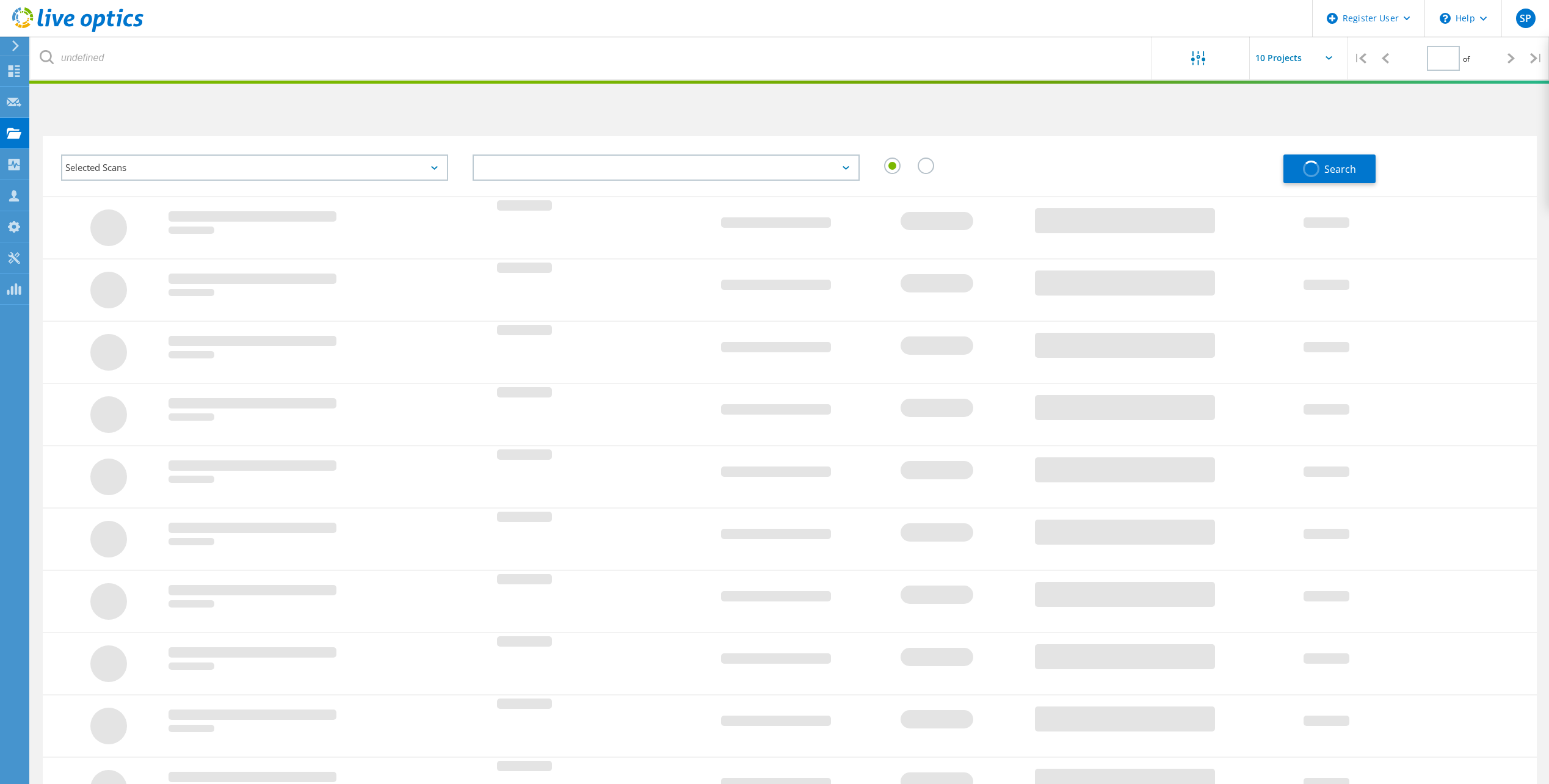
type input "1"
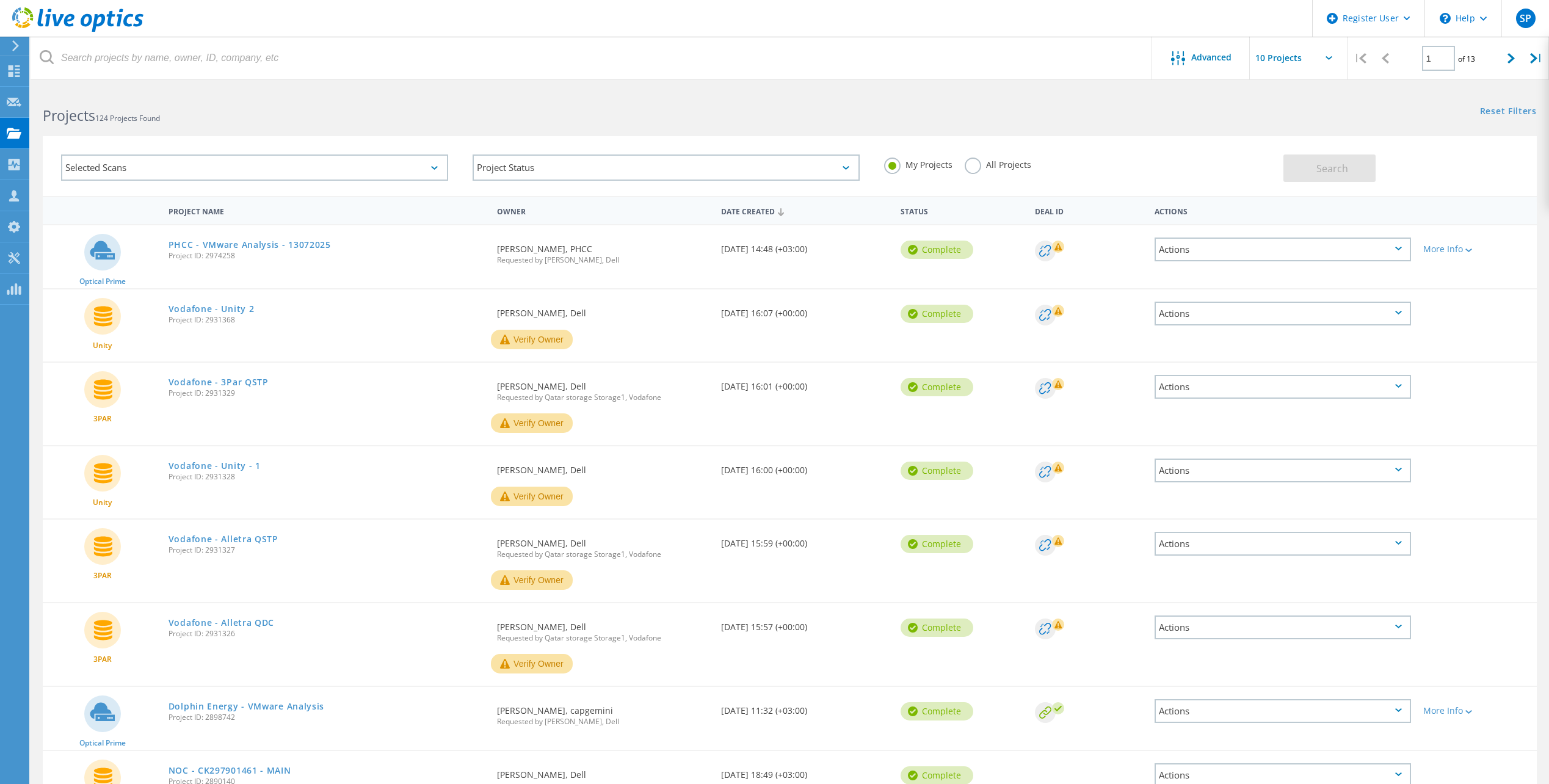
click at [417, 168] on div "Selected Scans" at bounding box center [255, 168] width 387 height 26
click at [124, 221] on label "Optical Prime" at bounding box center [265, 222] width 351 height 14
click at [0, 0] on input "Optical Prime" at bounding box center [0, 0] width 0 height 0
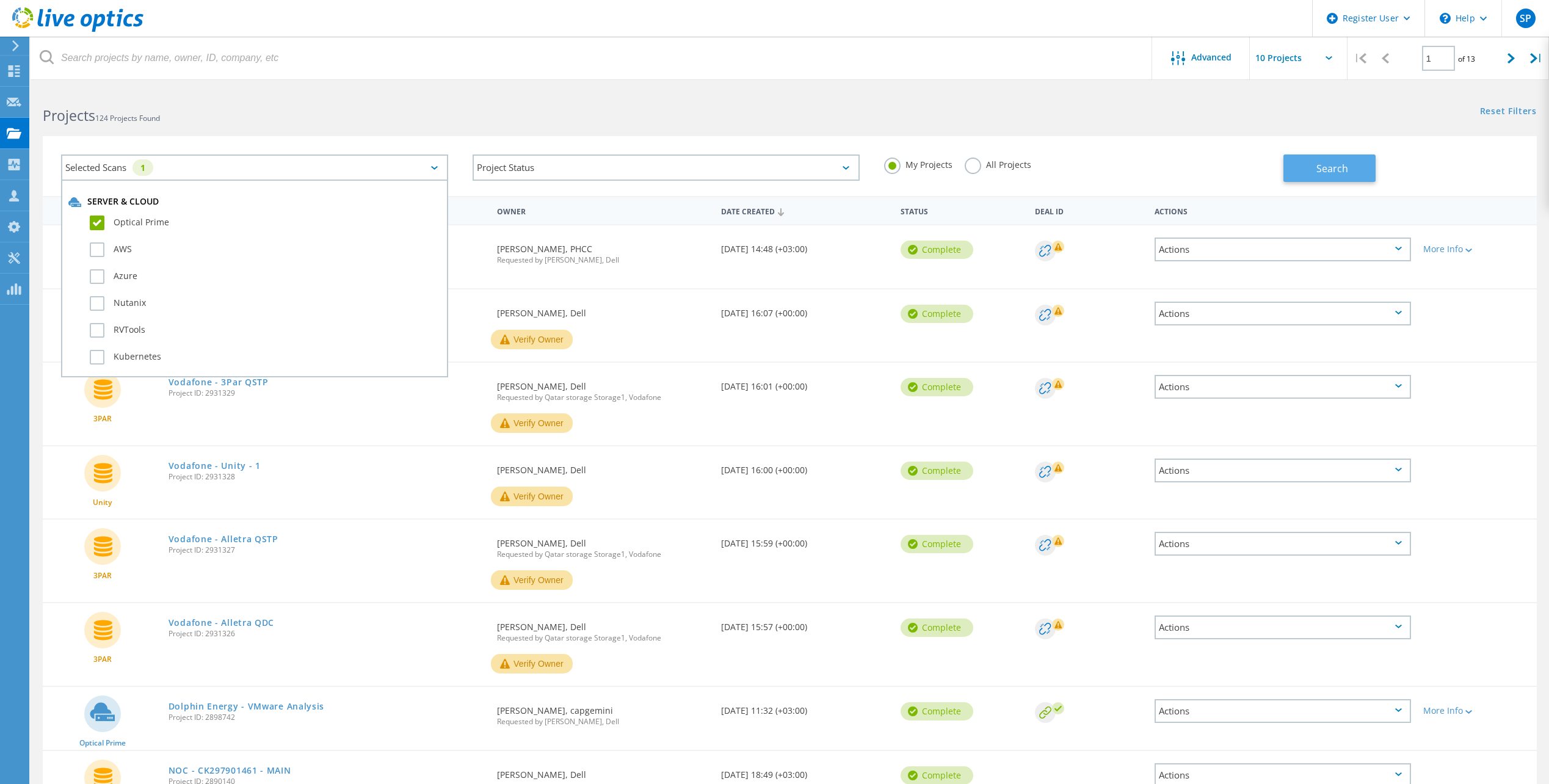
click at [1327, 165] on span "Search" at bounding box center [1332, 169] width 32 height 14
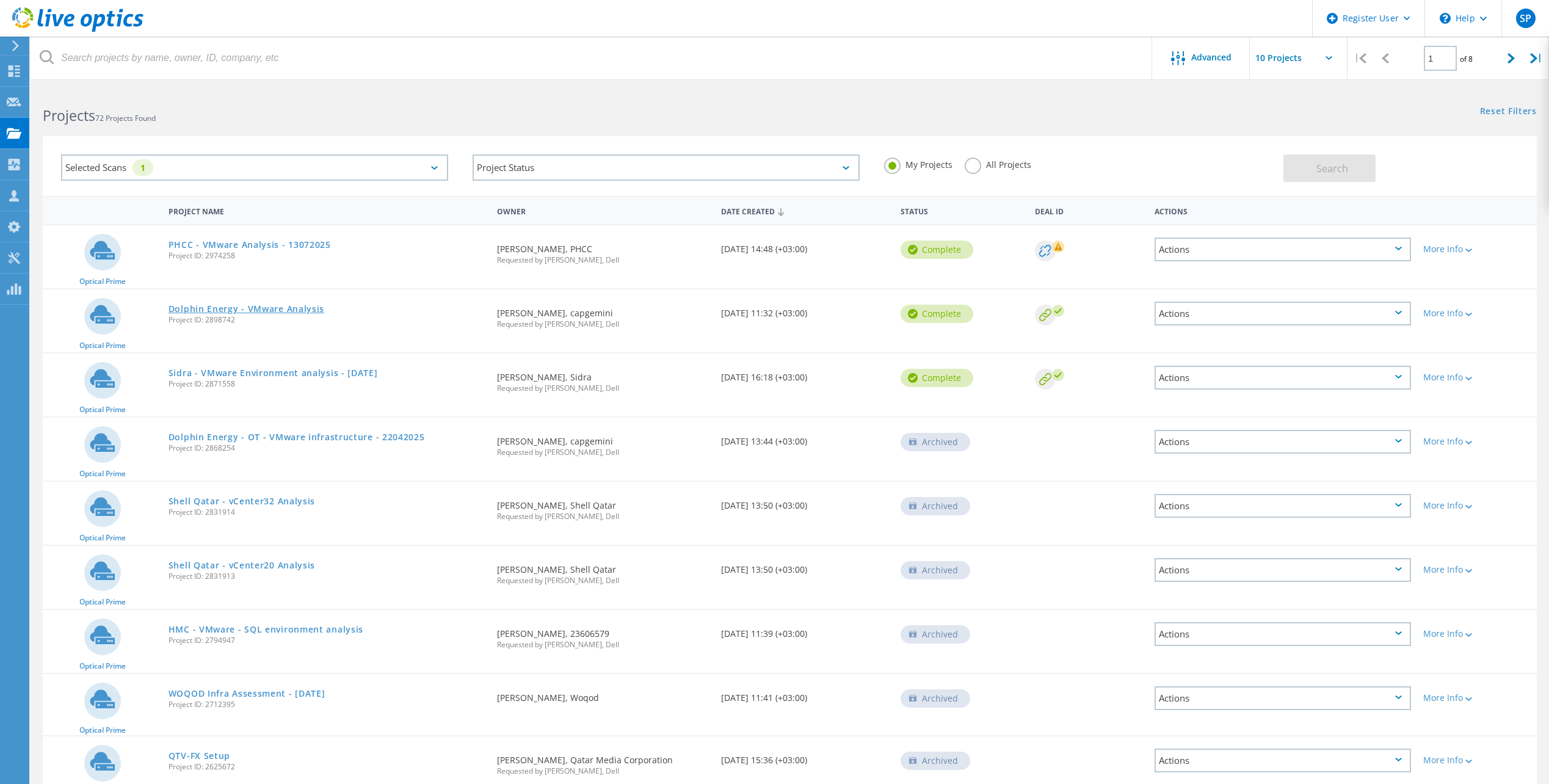
click at [291, 312] on link "Dolphin Energy - VMware Analysis" at bounding box center [246, 309] width 156 height 8
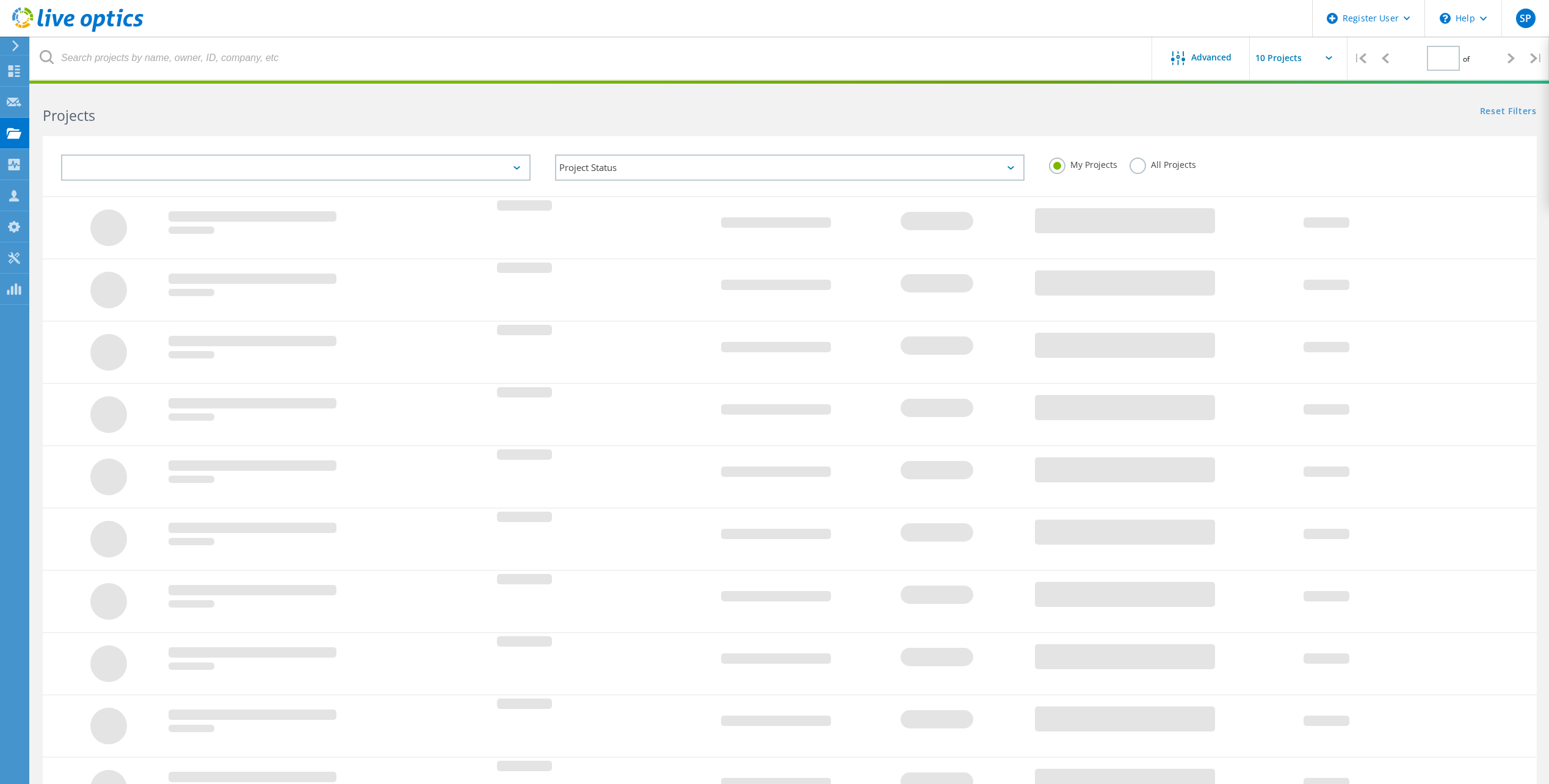
type input "1"
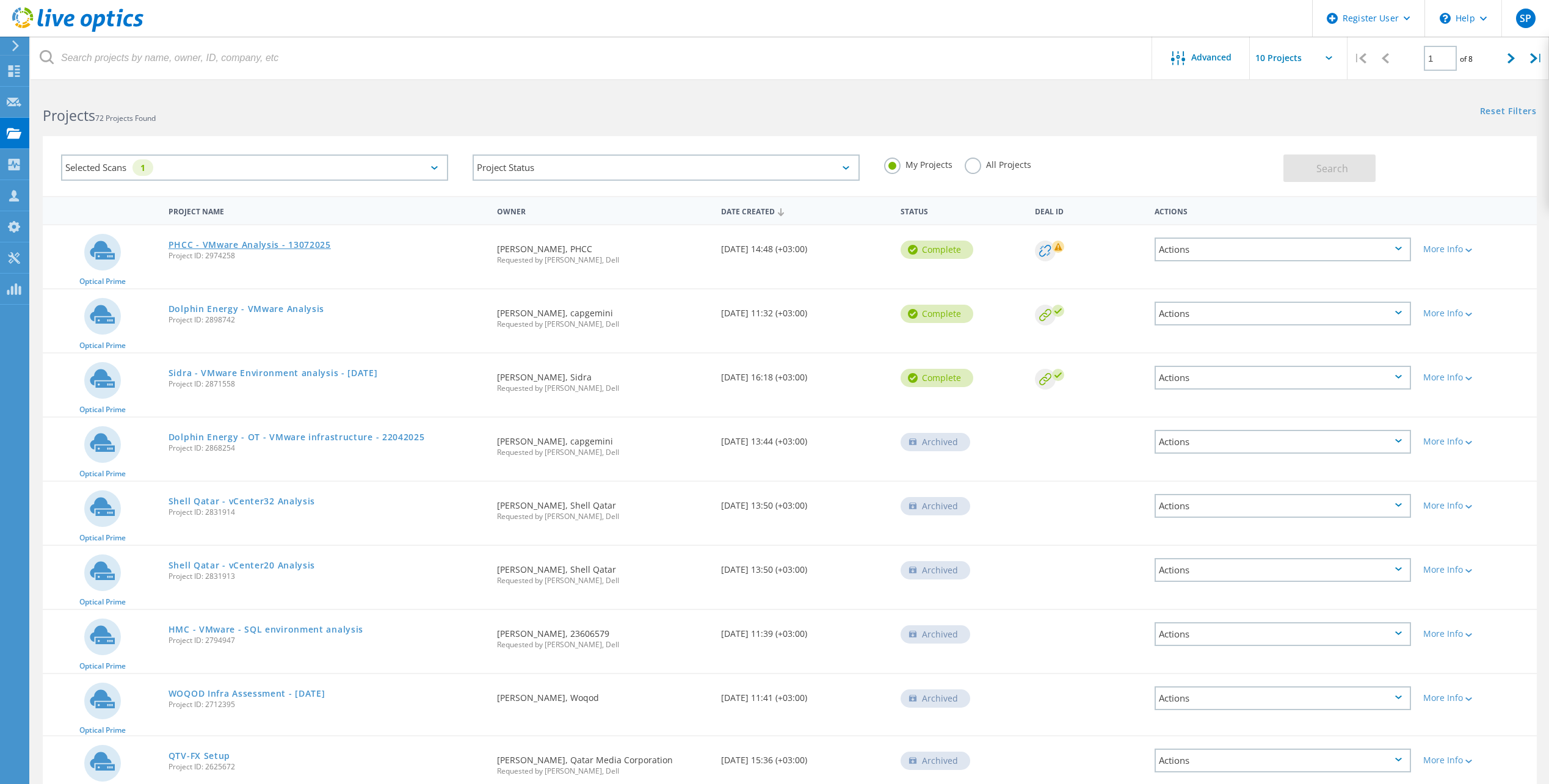
click at [294, 242] on link "PHCC - VMware Analysis - 13072025" at bounding box center [249, 244] width 163 height 8
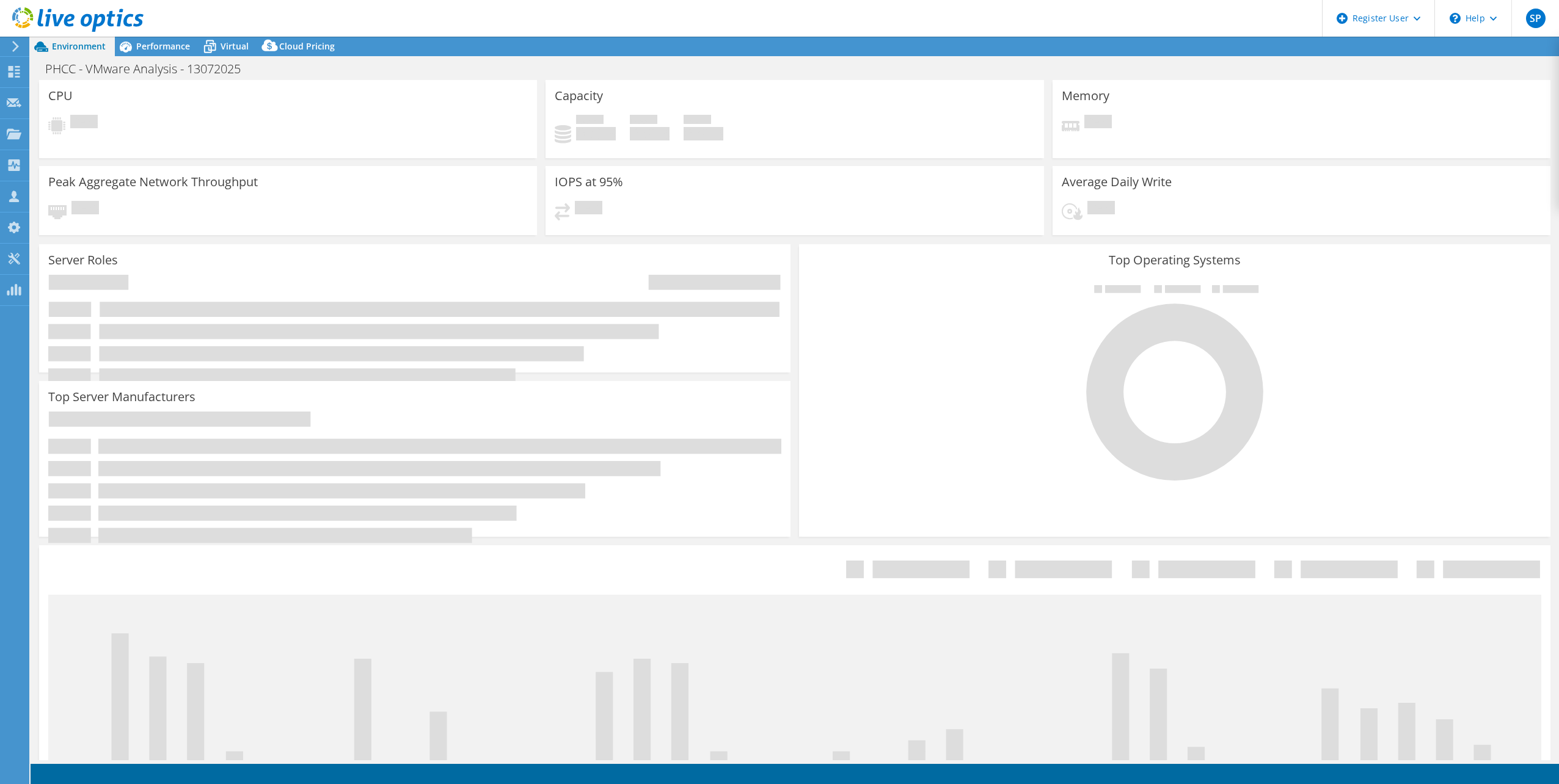
select select "USD"
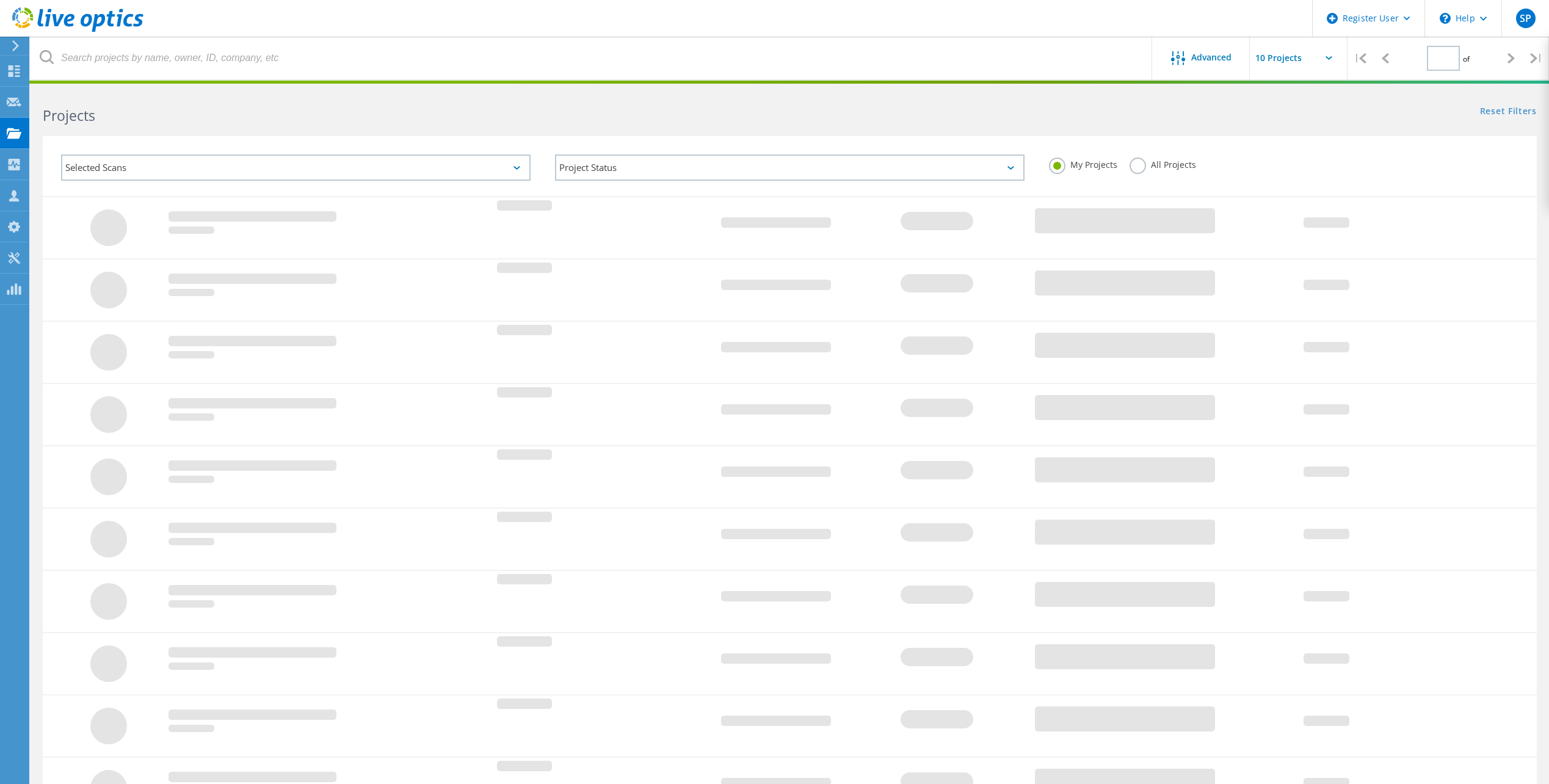
type input "1"
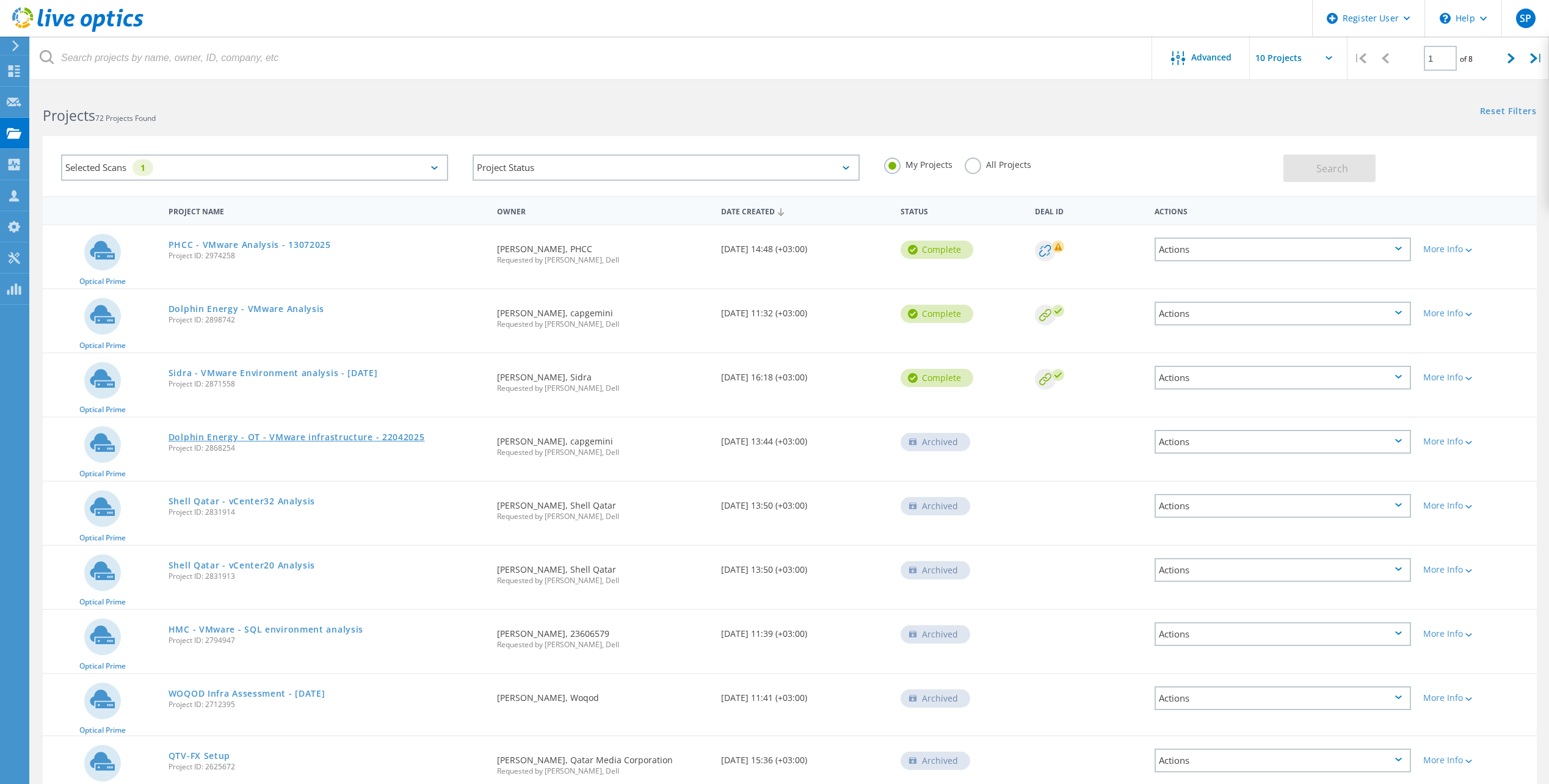
click at [279, 439] on link "Dolphin Energy - OT - VMware infrastructure - 22042025" at bounding box center [297, 437] width 257 height 8
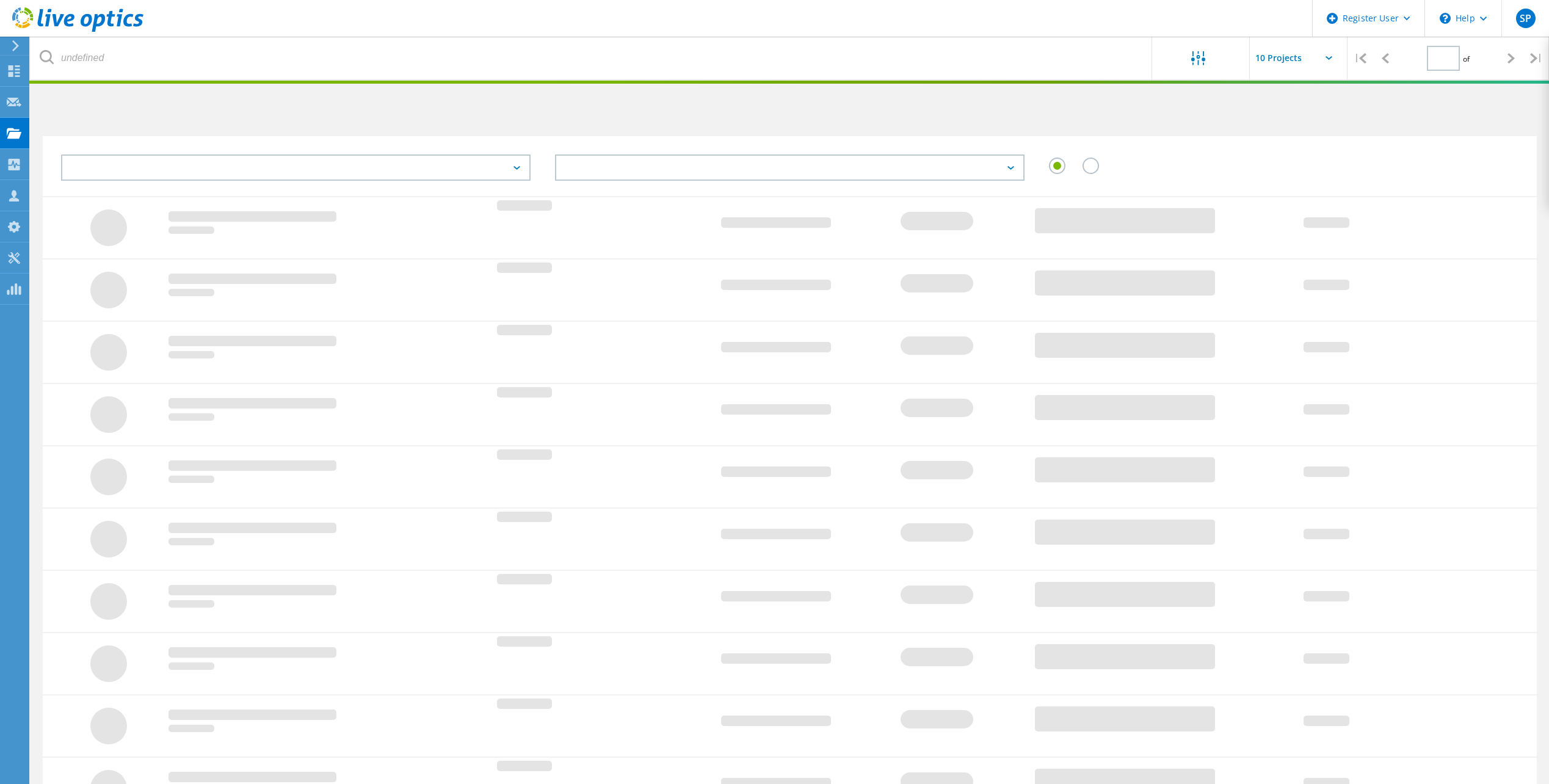
type input "1"
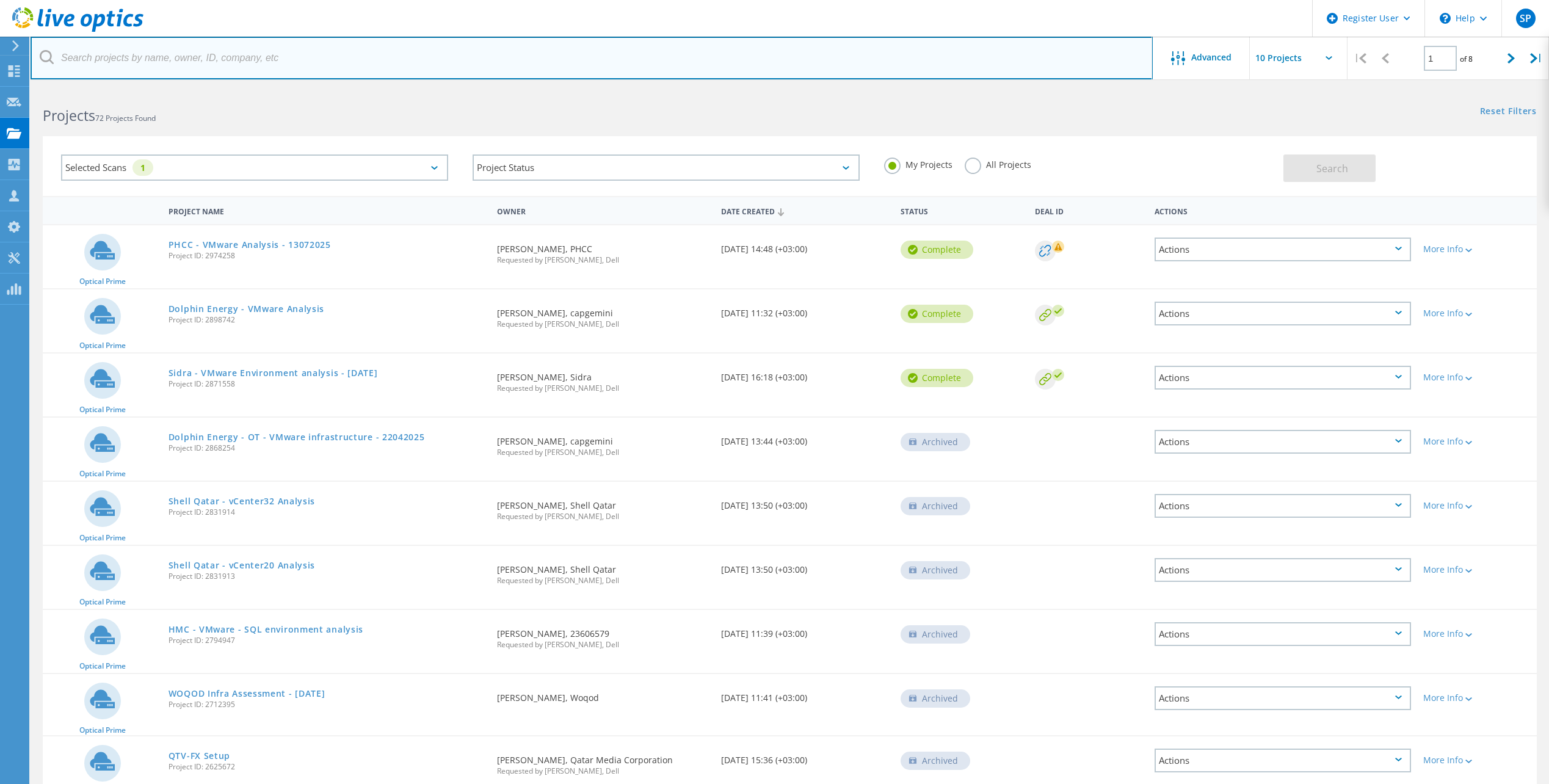
click at [286, 57] on input "text" at bounding box center [591, 58] width 1123 height 43
type input "dolphin"
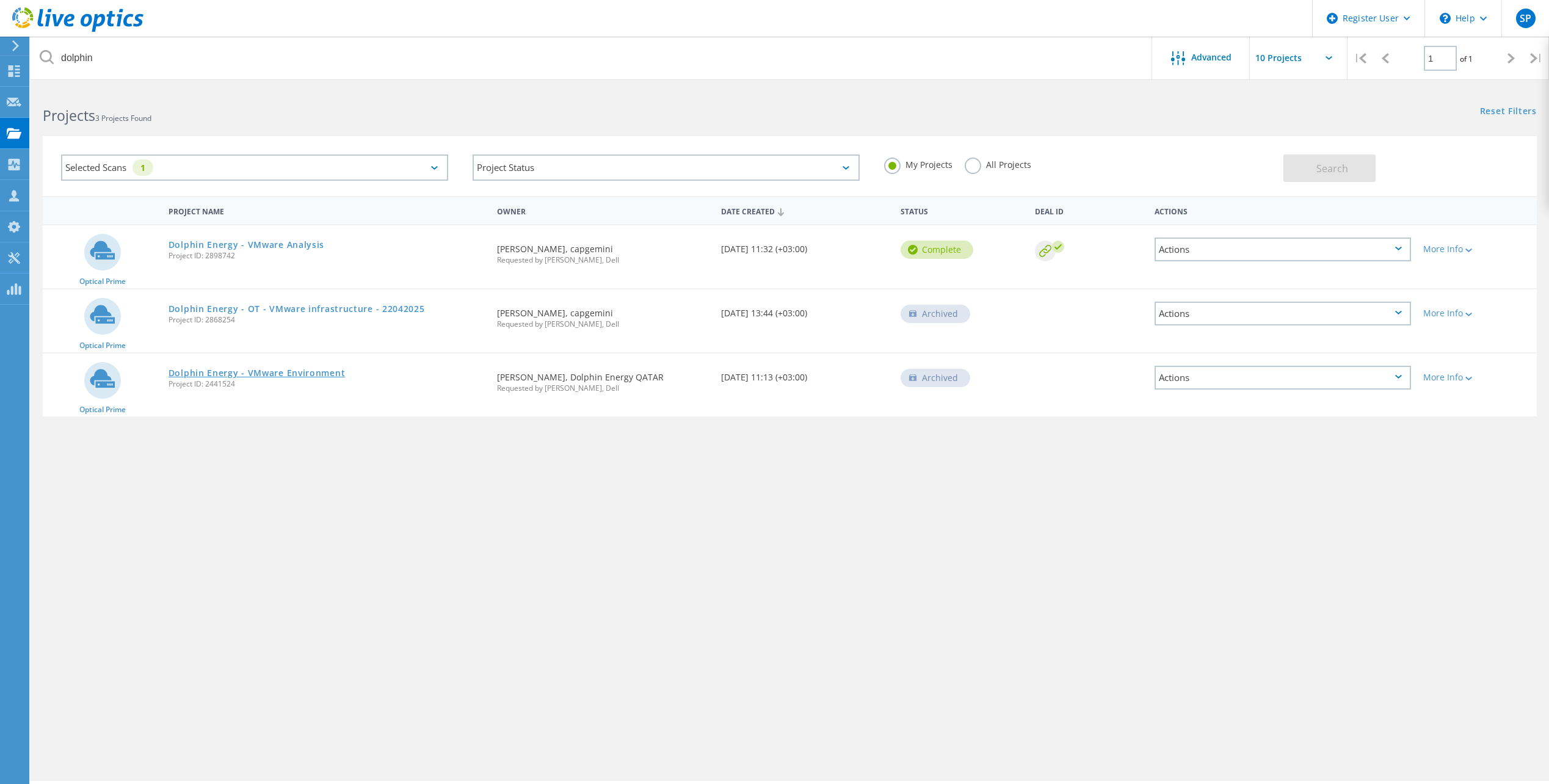
click at [324, 372] on link "Dolphin Energy - VMware Environment" at bounding box center [257, 373] width 177 height 8
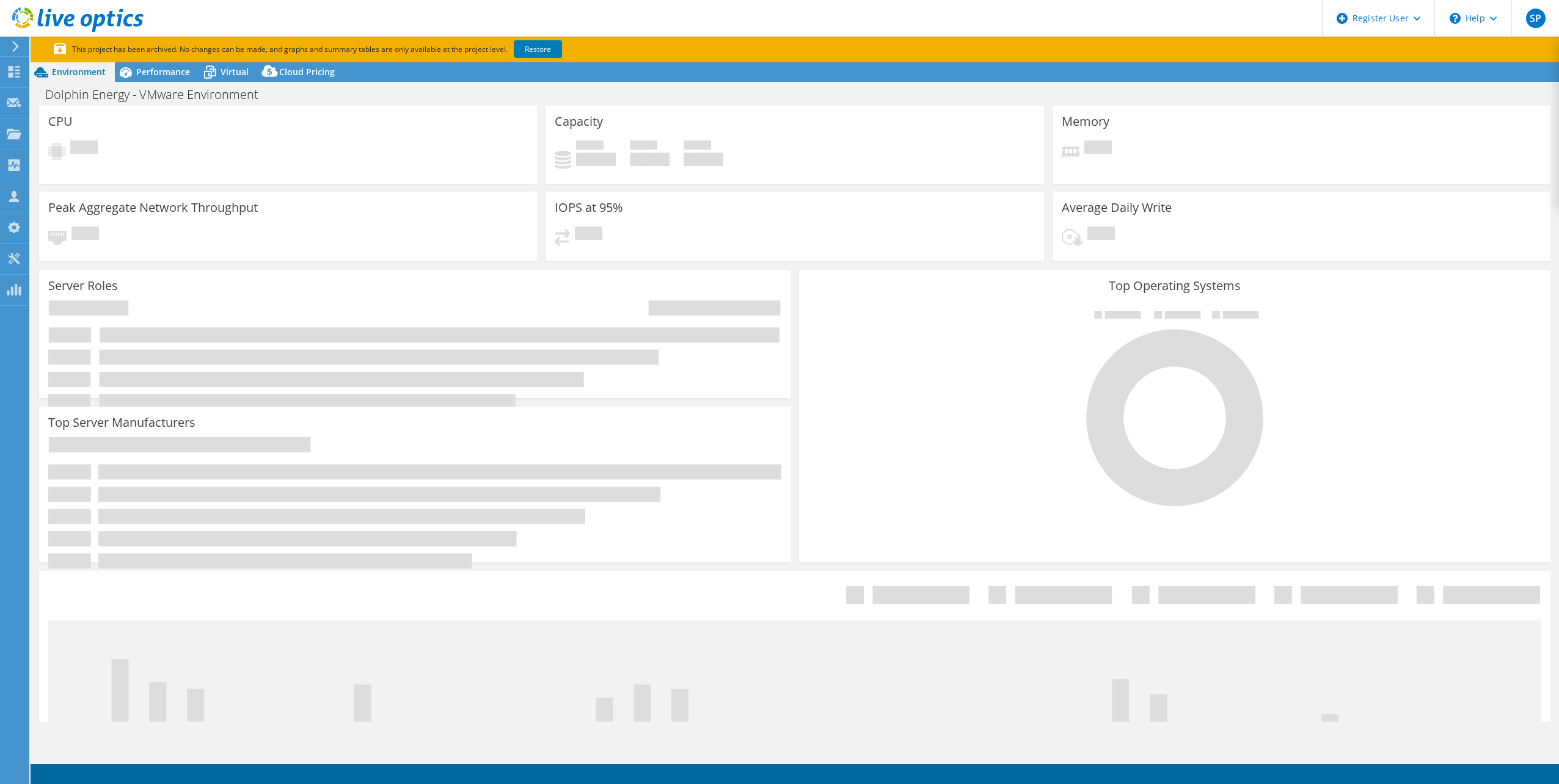
select select "USD"
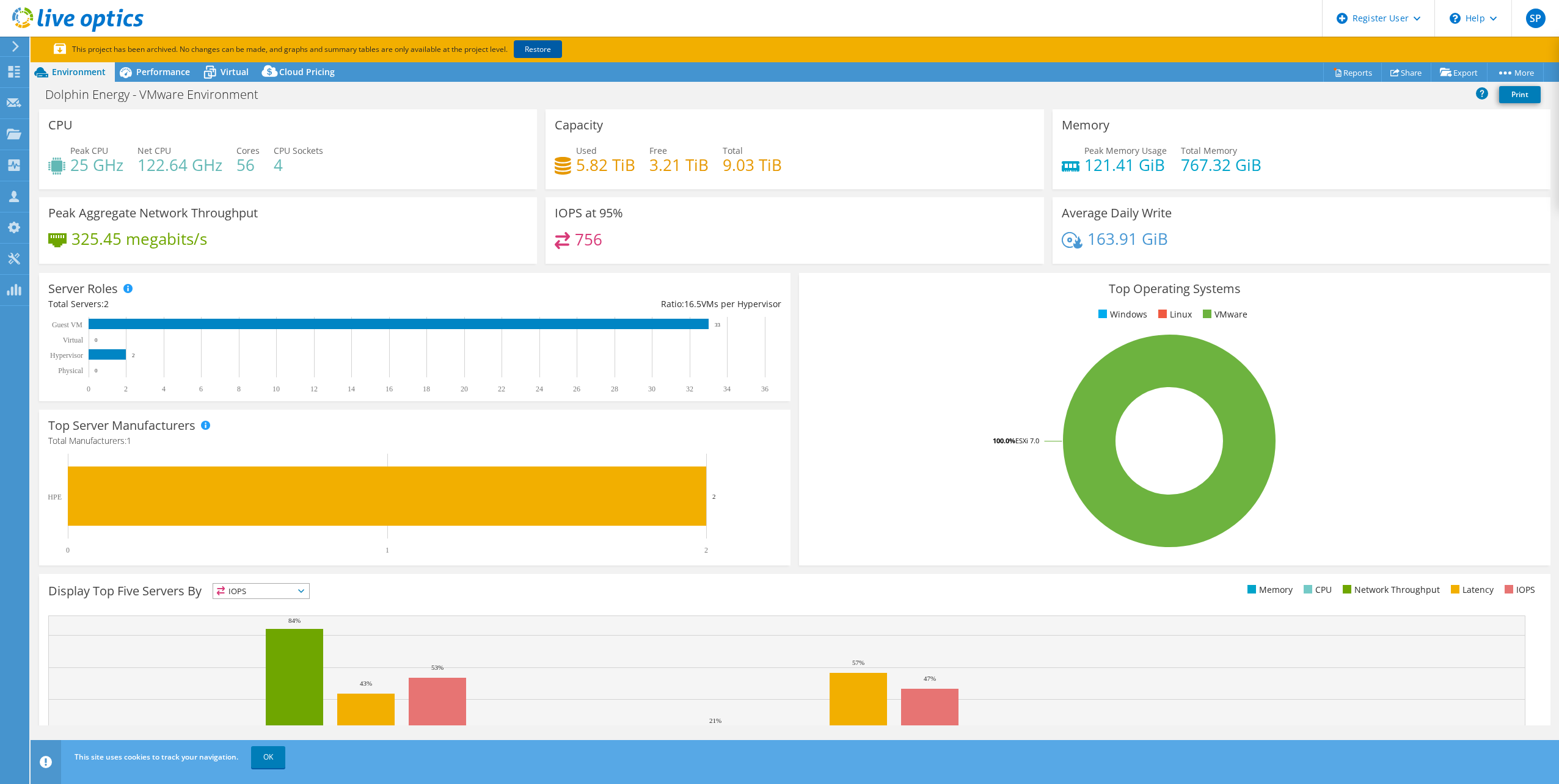
click at [536, 48] on link "Restore" at bounding box center [538, 49] width 48 height 18
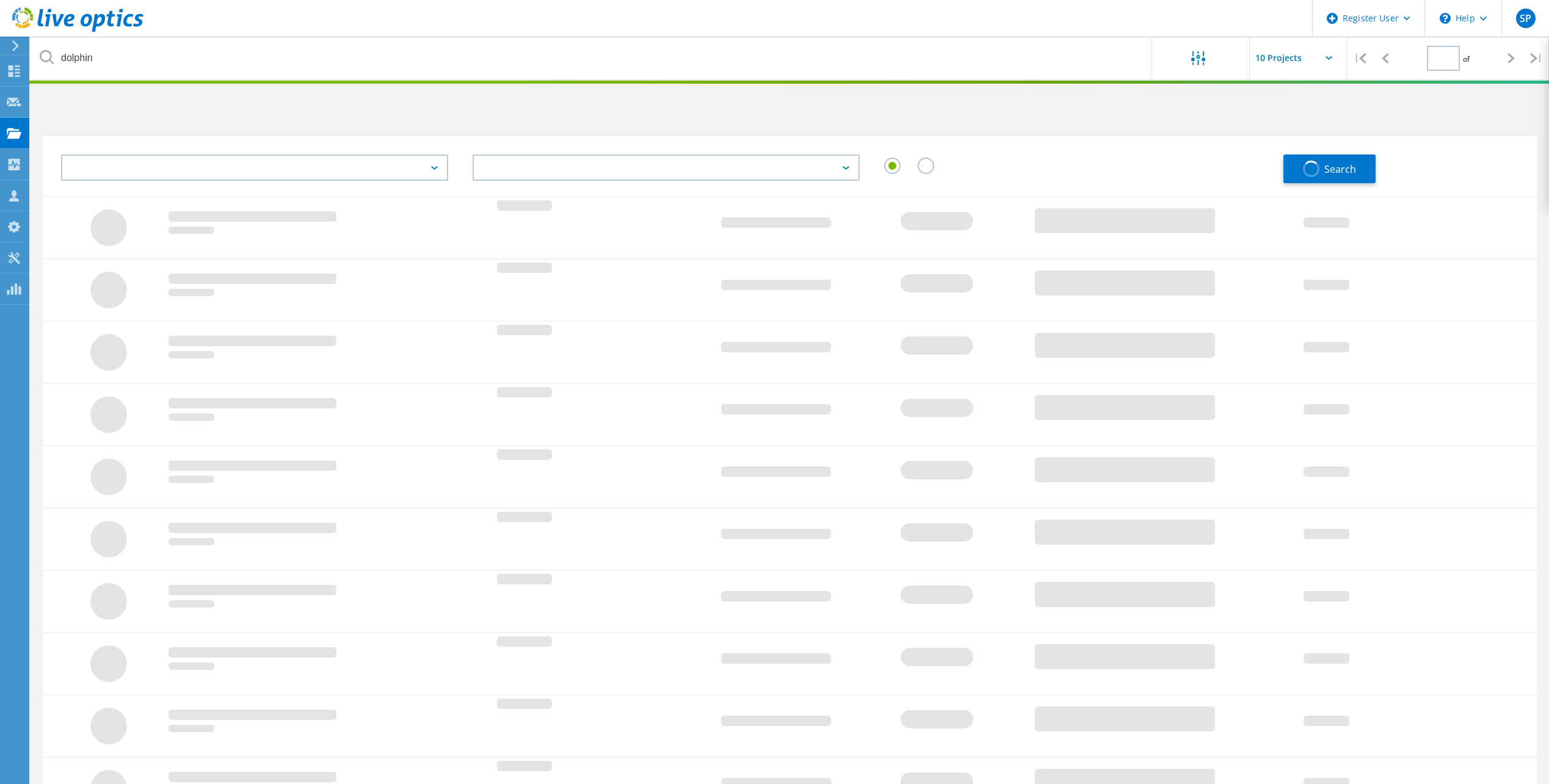
type input "1"
